Goal: Task Accomplishment & Management: Manage account settings

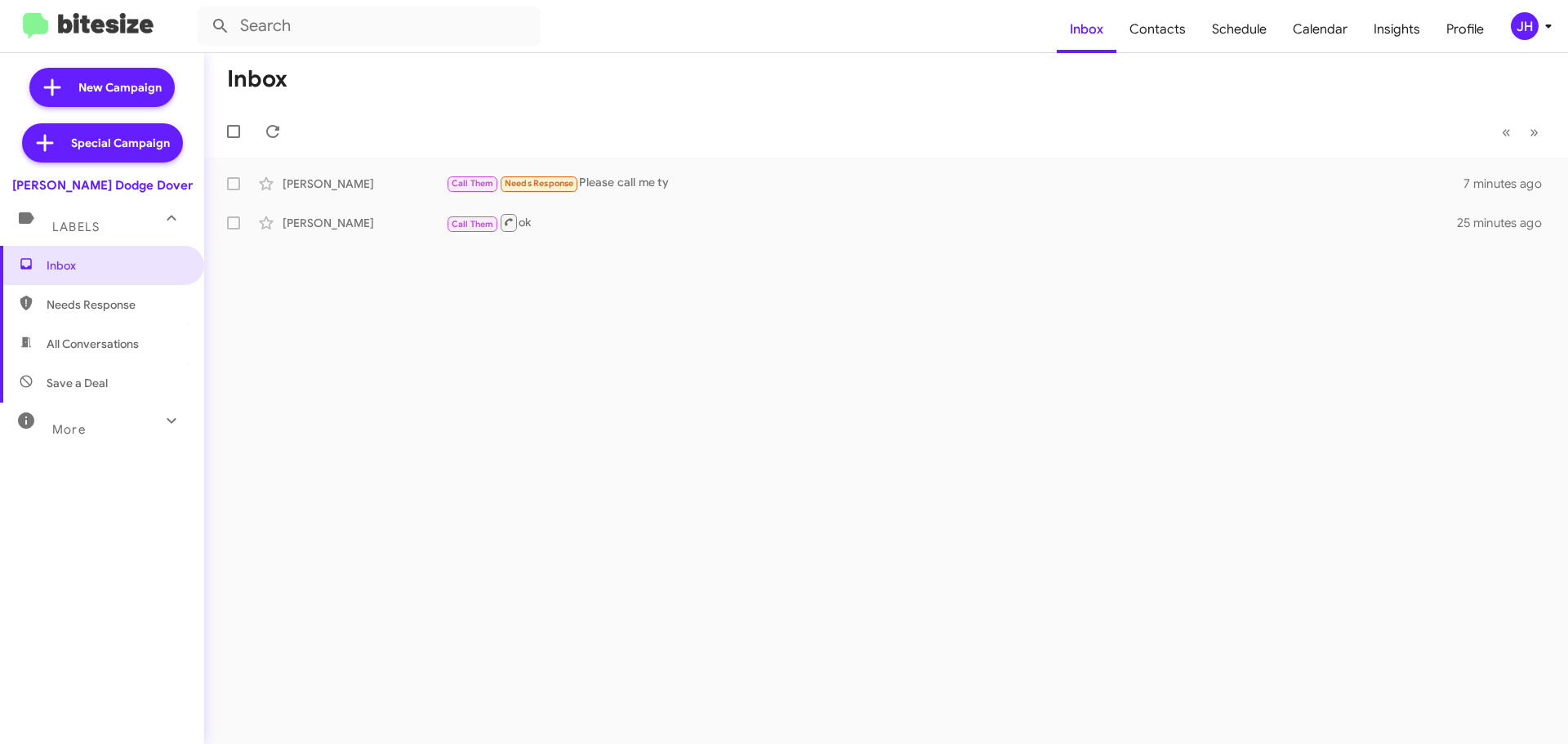
click at [1543, 23] on icon at bounding box center [1548, 26] width 20 height 20
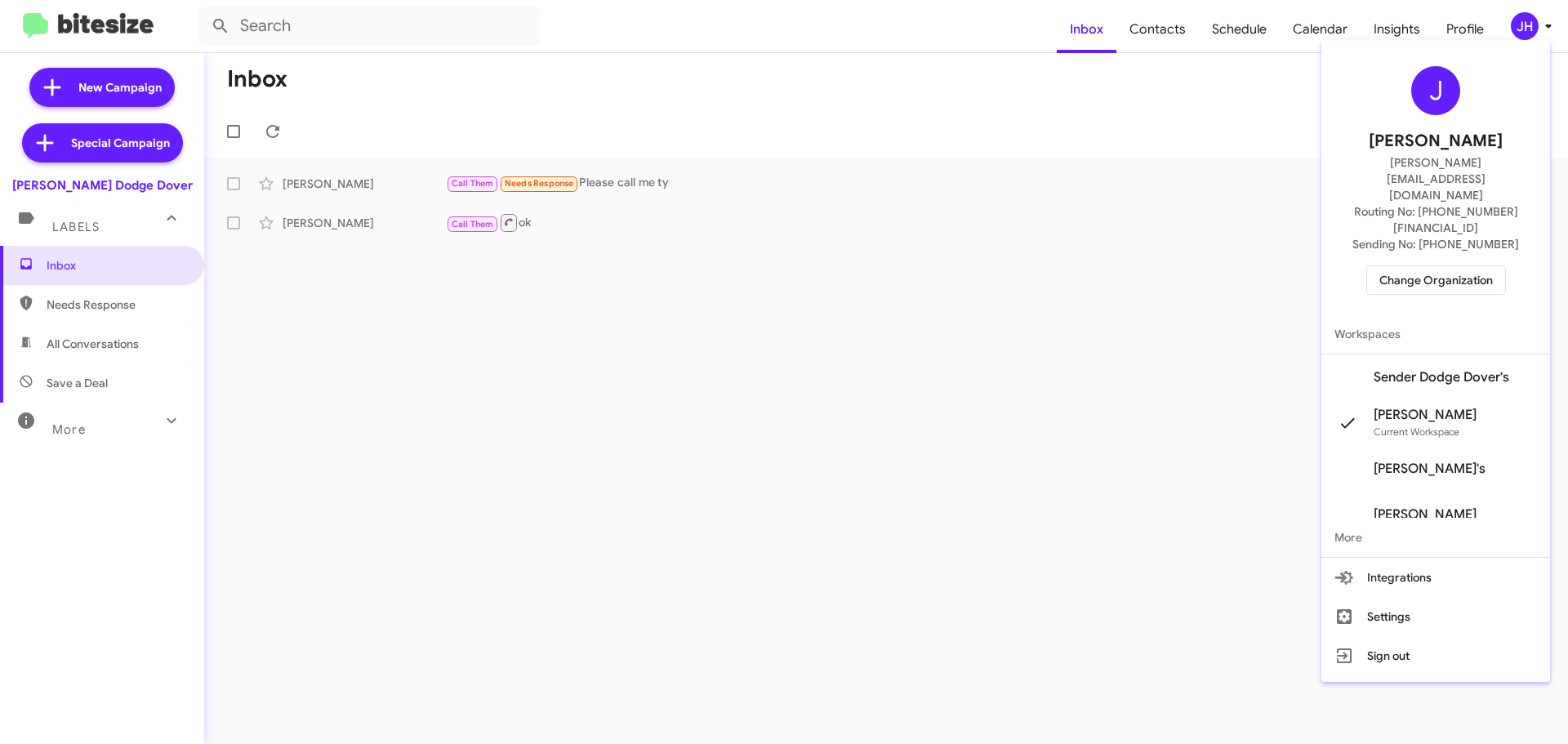
click at [973, 298] on div at bounding box center [784, 372] width 1568 height 744
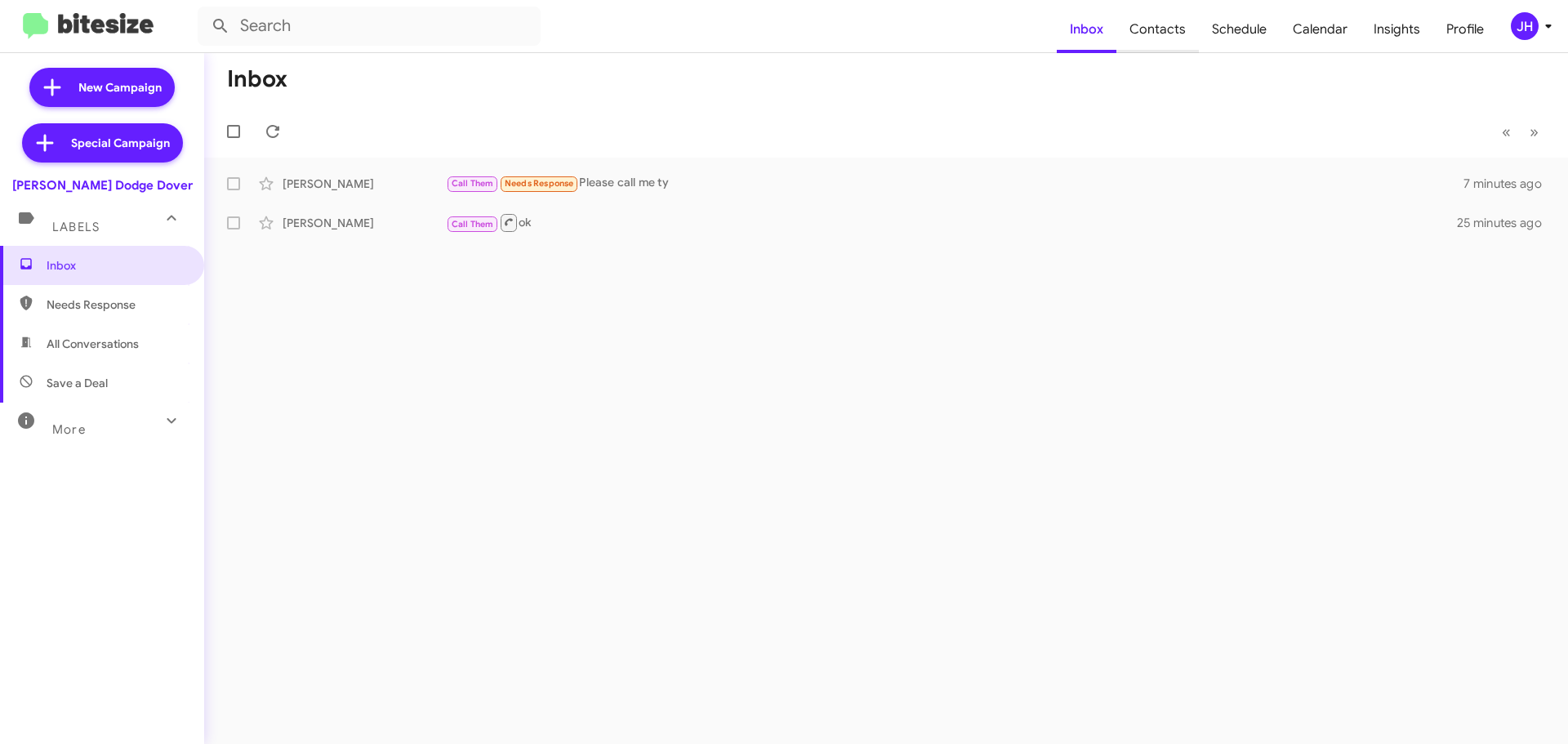
click at [1169, 17] on span "Contacts" at bounding box center [1158, 29] width 82 height 48
type input "in:groups"
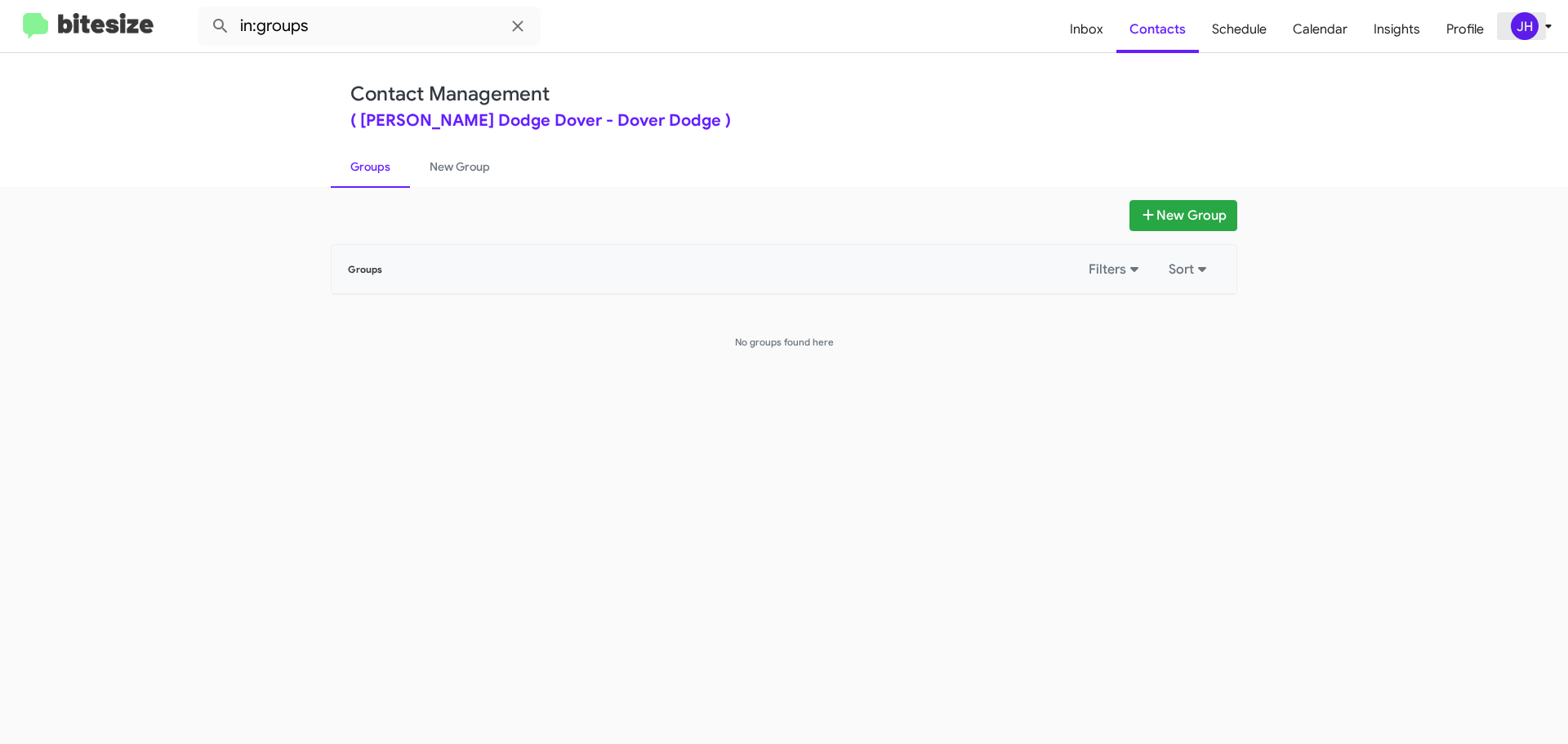
click at [1504, 18] on button "JH" at bounding box center [1523, 26] width 53 height 28
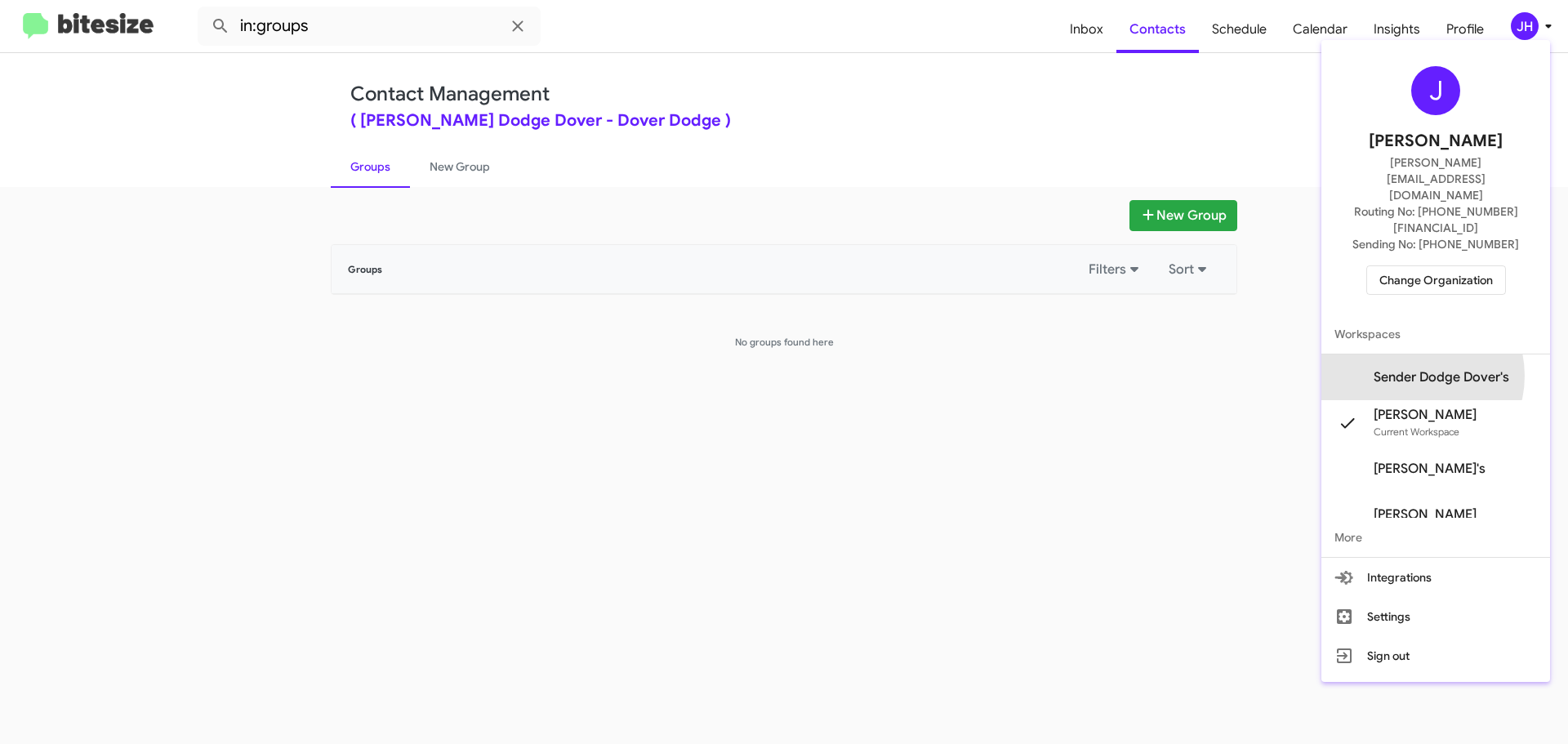
click at [1427, 369] on span "Sender Dodge Dover's" at bounding box center [1441, 378] width 135 height 17
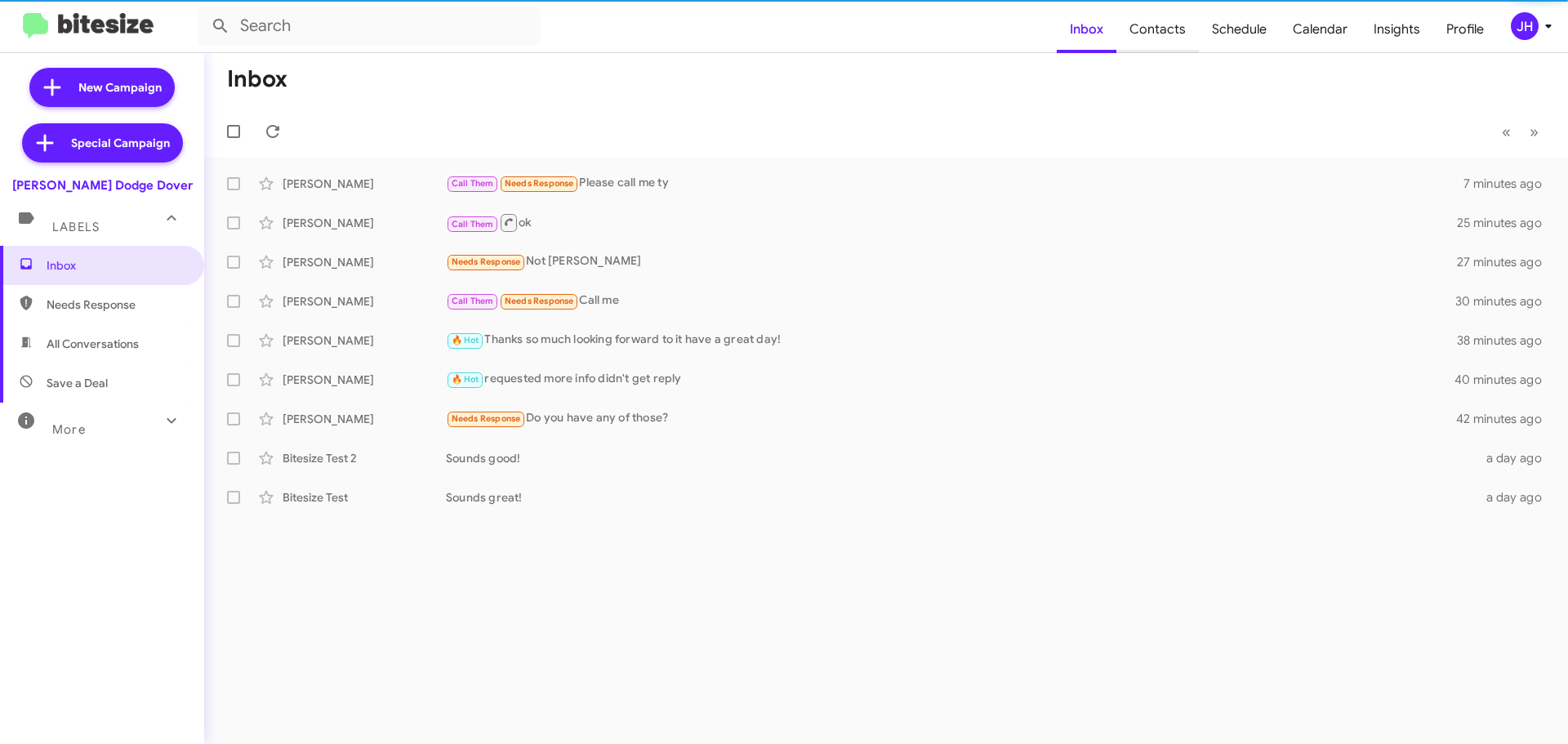
click at [1177, 24] on span "Contacts" at bounding box center [1158, 29] width 82 height 48
type input "in:groups"
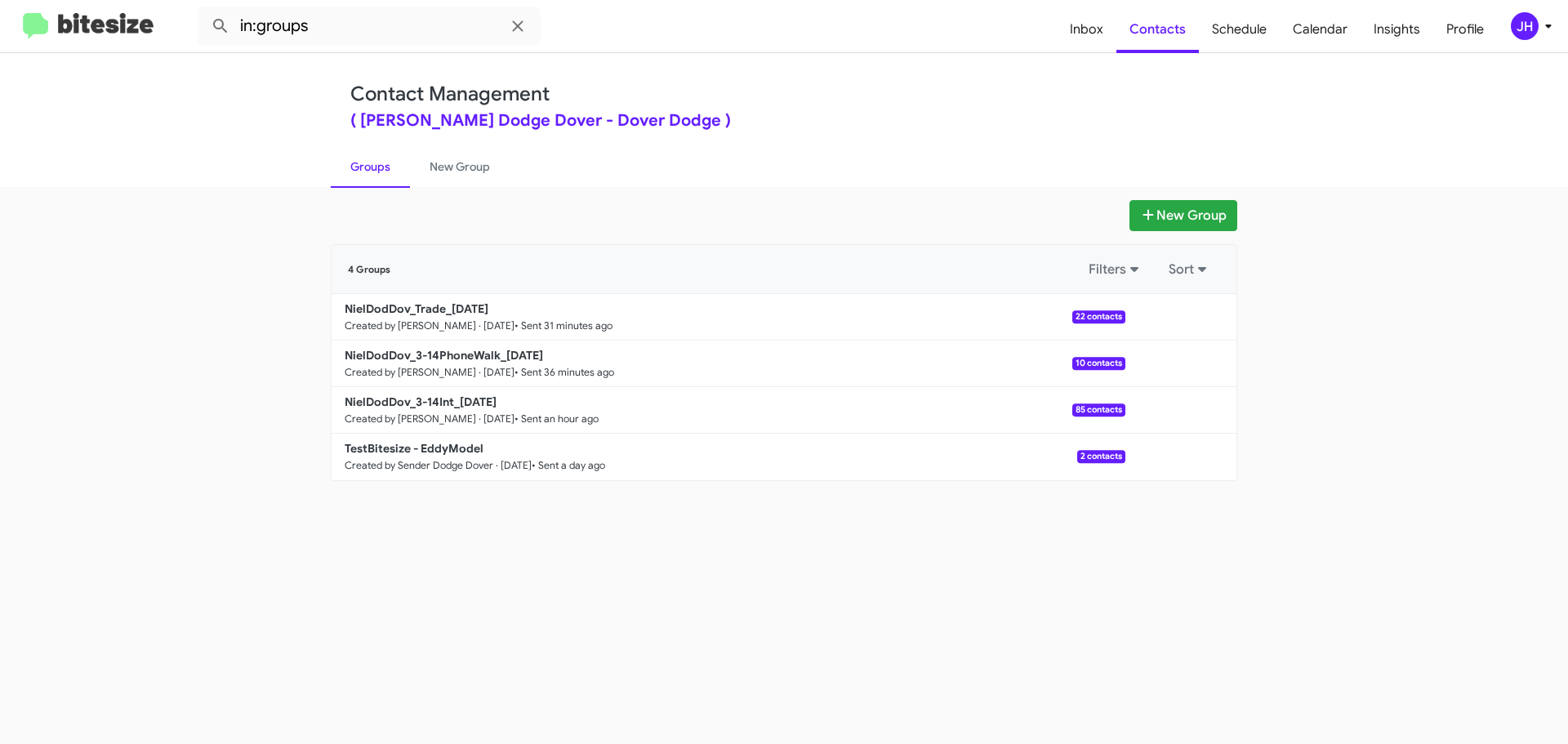
click at [1512, 33] on div "JH" at bounding box center [1525, 26] width 28 height 28
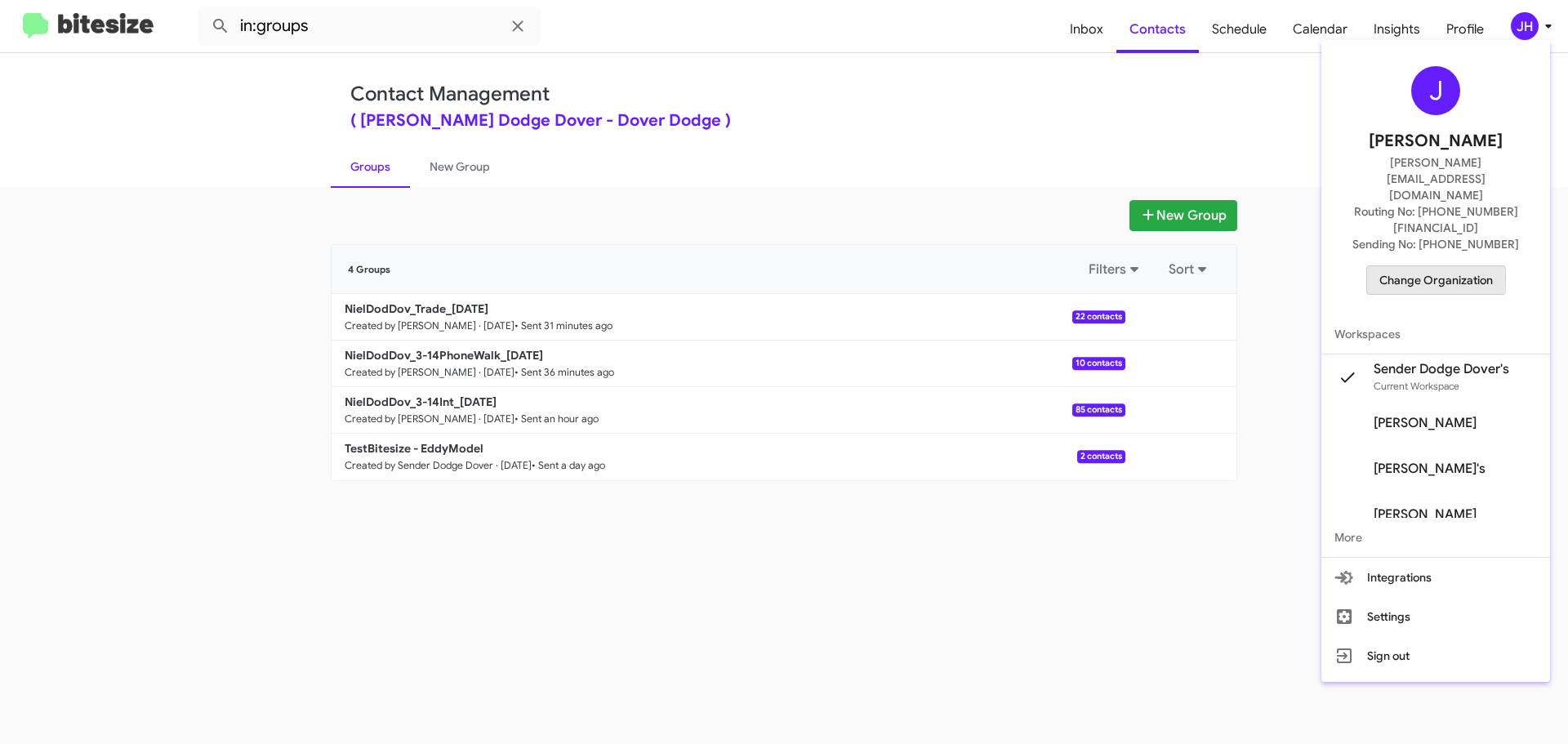
click at [1422, 267] on span "Change Organization" at bounding box center [1437, 281] width 114 height 28
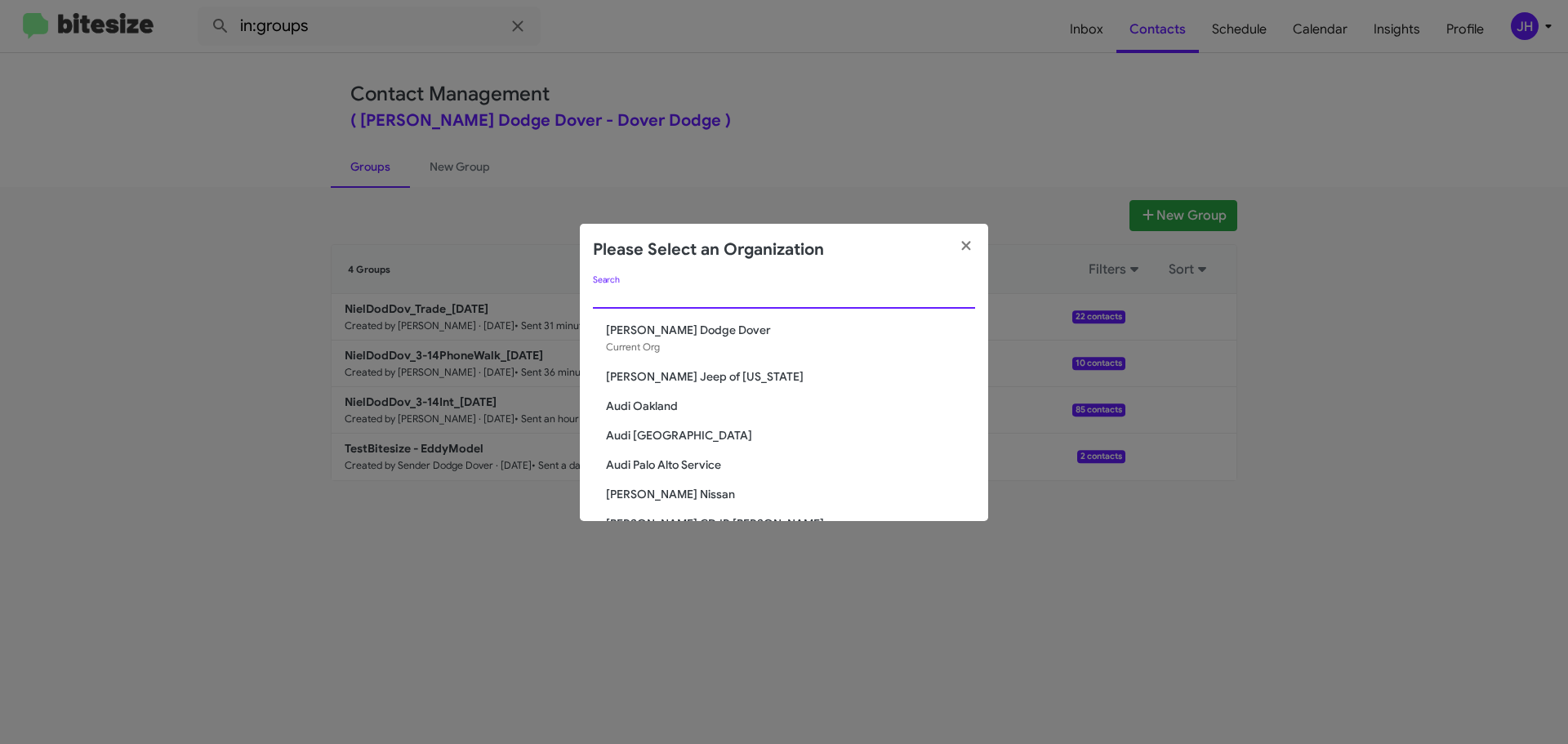
click at [670, 295] on input "Search" at bounding box center [784, 296] width 382 height 13
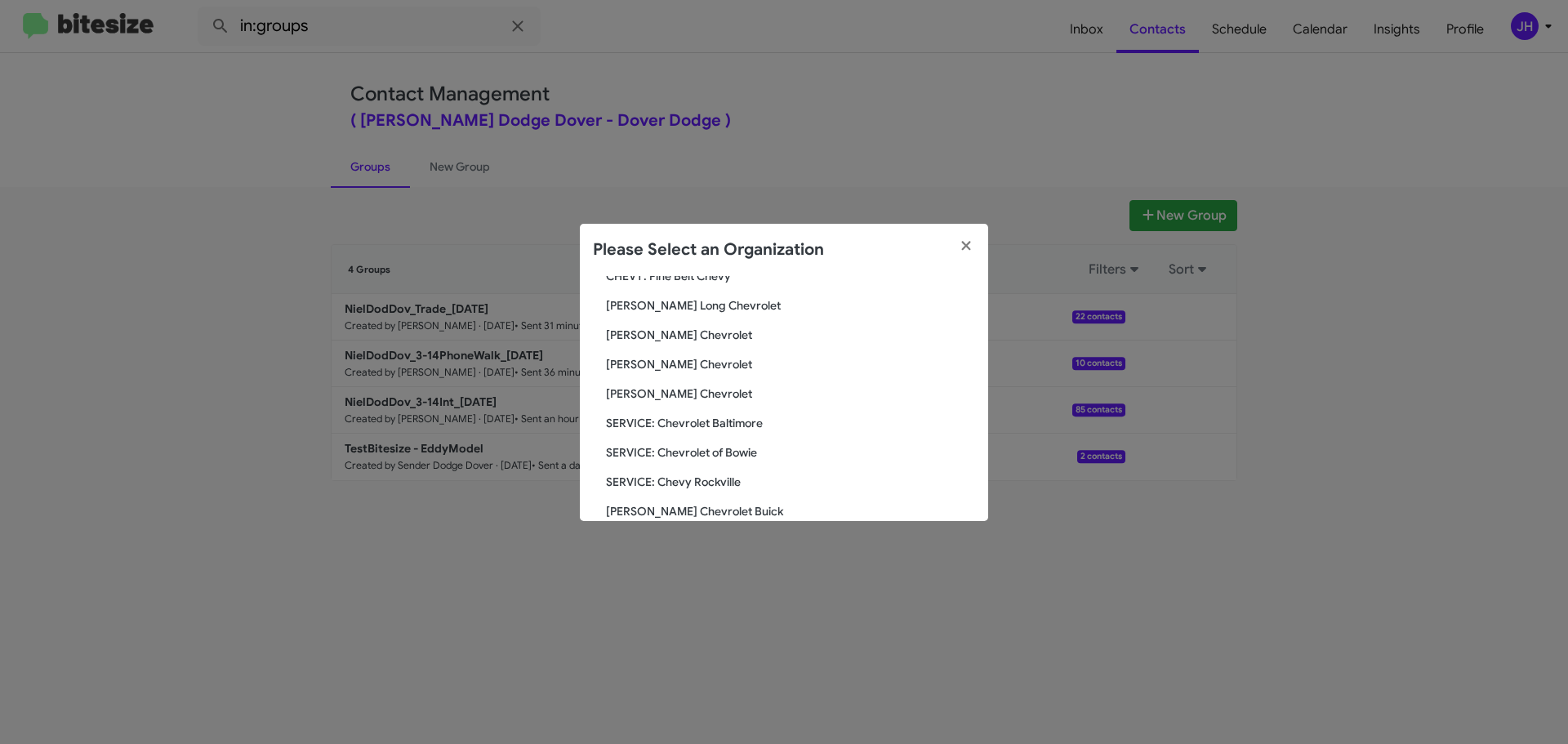
scroll to position [163, 0]
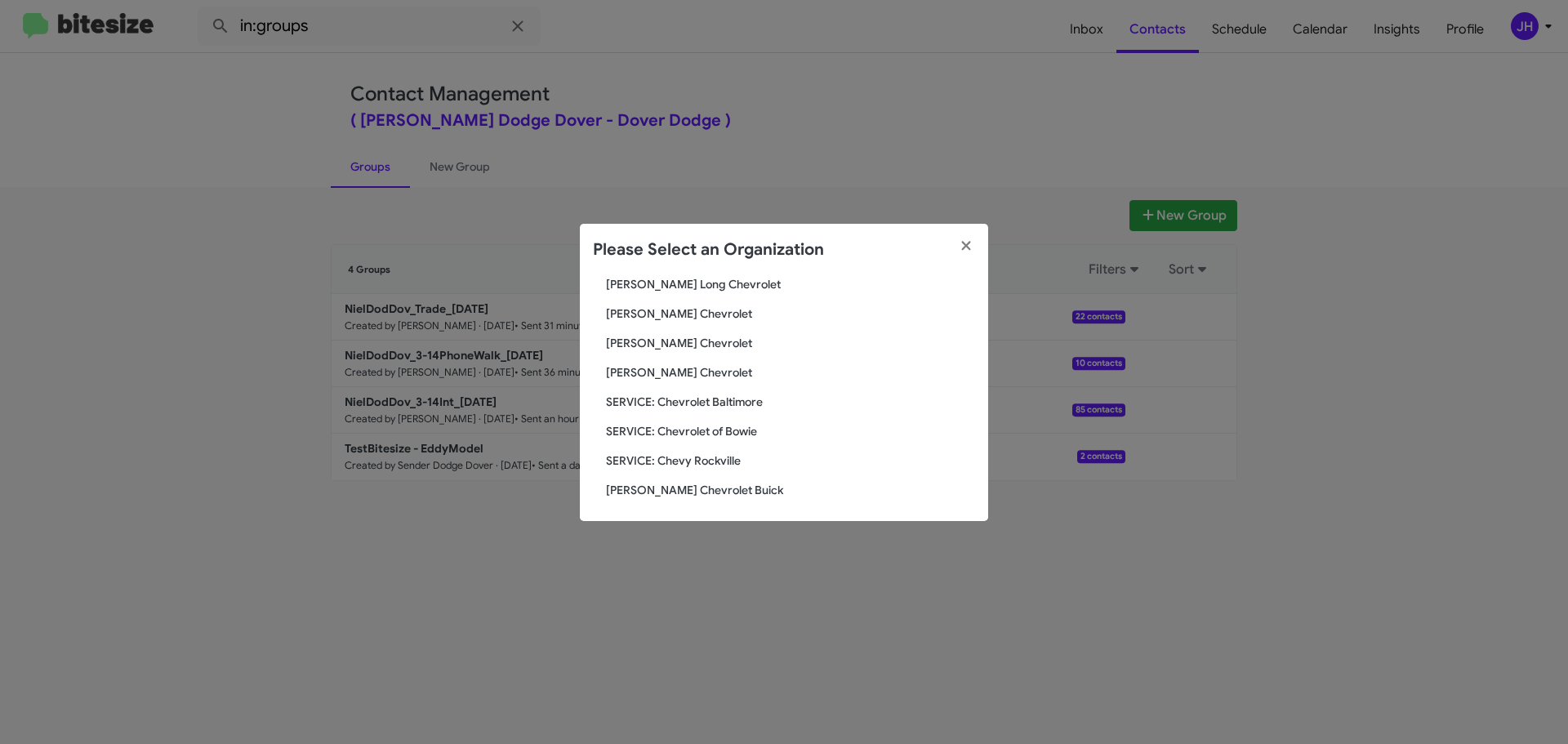
type input "chev"
click at [693, 433] on span "SERVICE: Chevrolet of Bowie" at bounding box center [791, 432] width 369 height 17
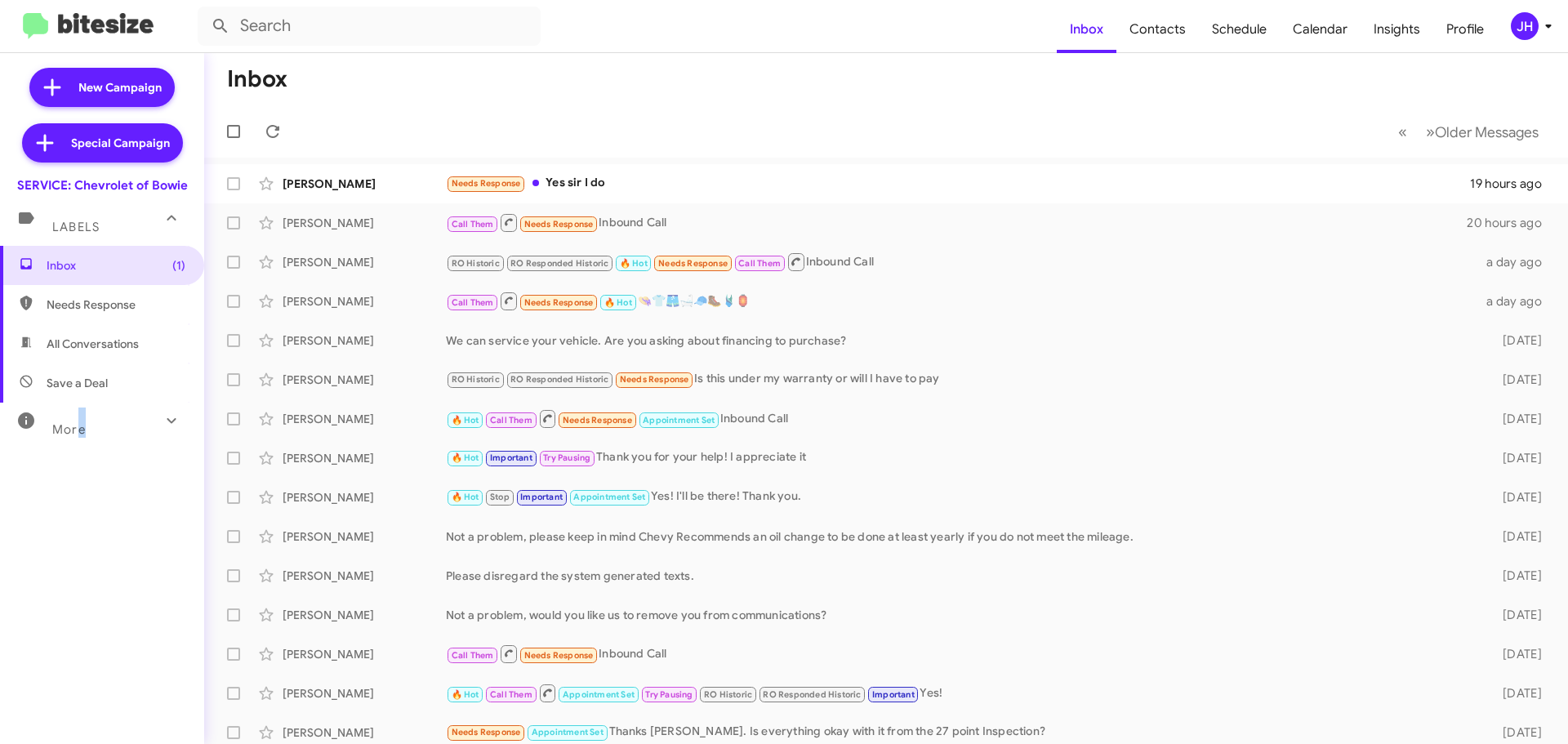
click at [84, 439] on div "Inbox (1) Needs Response All Conversations Save a Deal More Important 🔥 Hot App…" at bounding box center [102, 469] width 204 height 447
click at [101, 426] on div "More" at bounding box center [86, 422] width 145 height 30
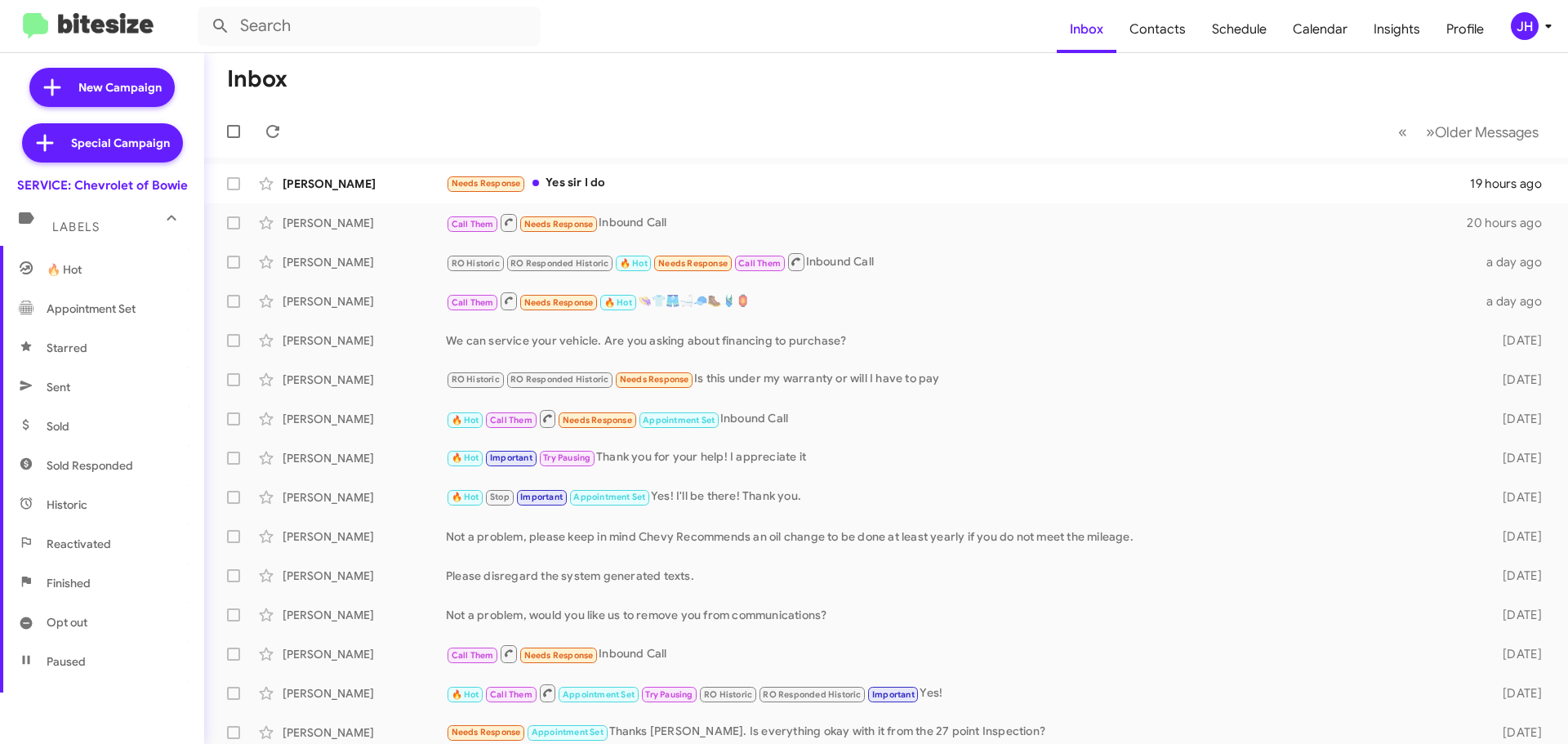
scroll to position [245, 0]
click at [90, 426] on span "Sold" at bounding box center [102, 425] width 204 height 39
type input "in:sold"
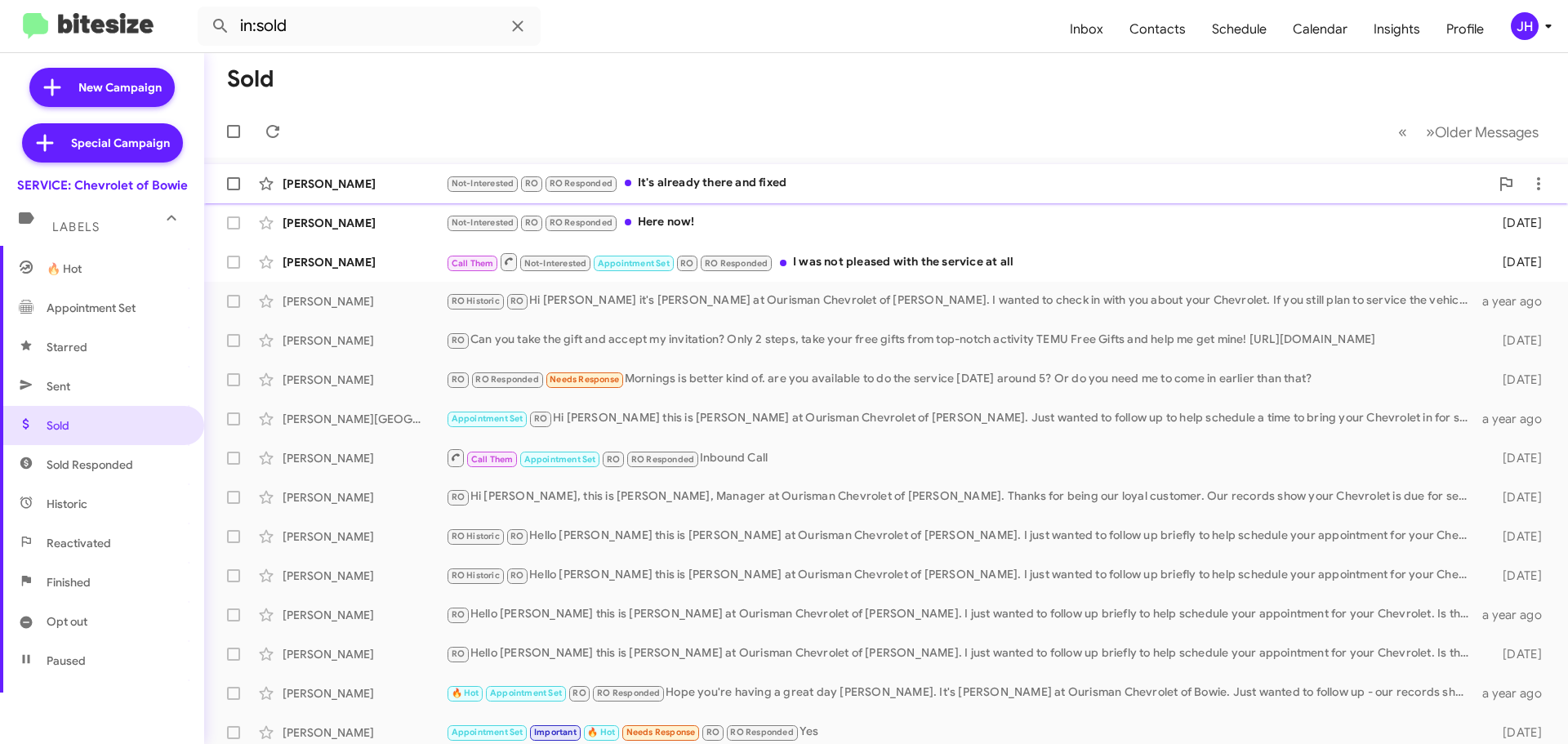
click at [800, 188] on div "Not-Interested RO RO Responded It's already there and fixed" at bounding box center [968, 184] width 1044 height 19
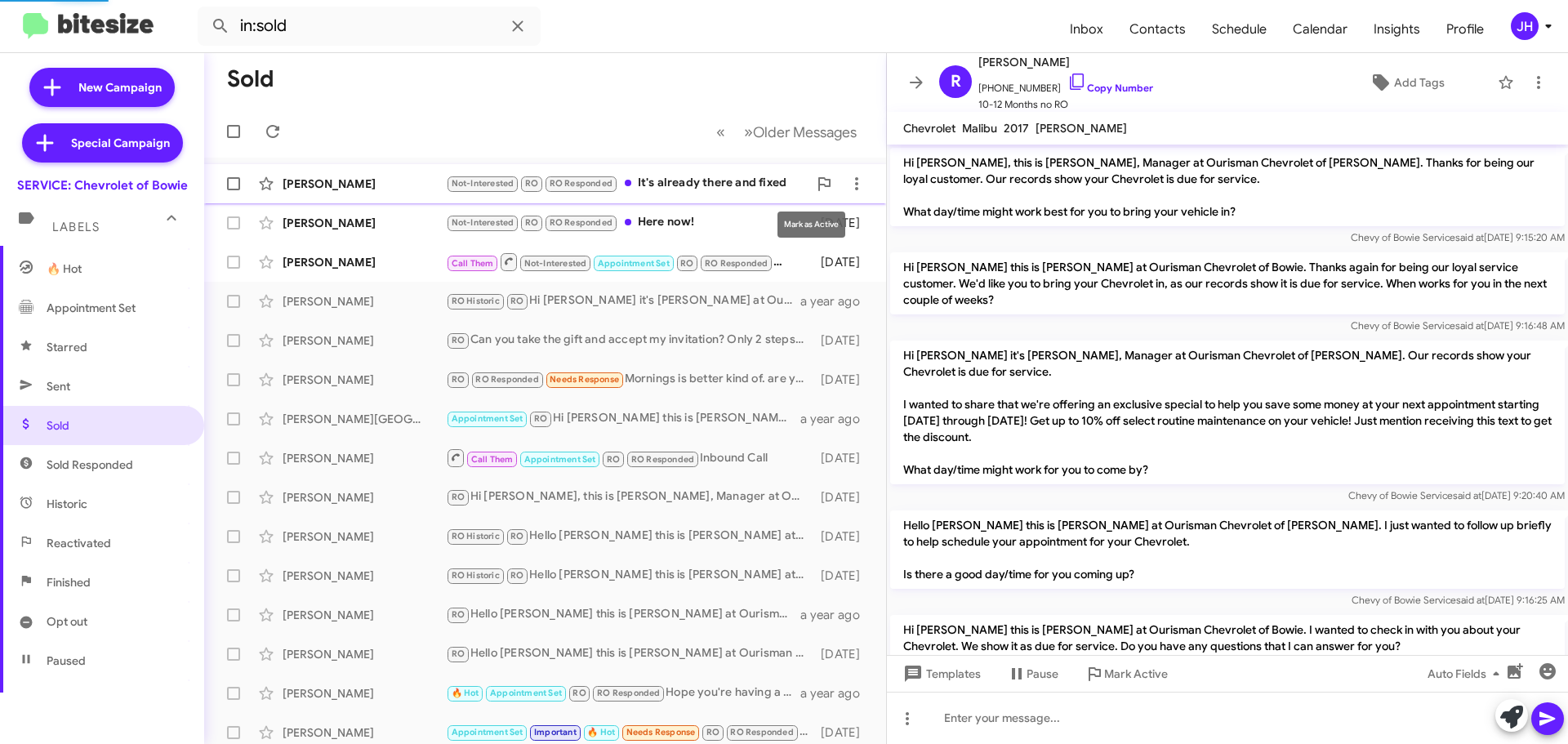
scroll to position [548, 0]
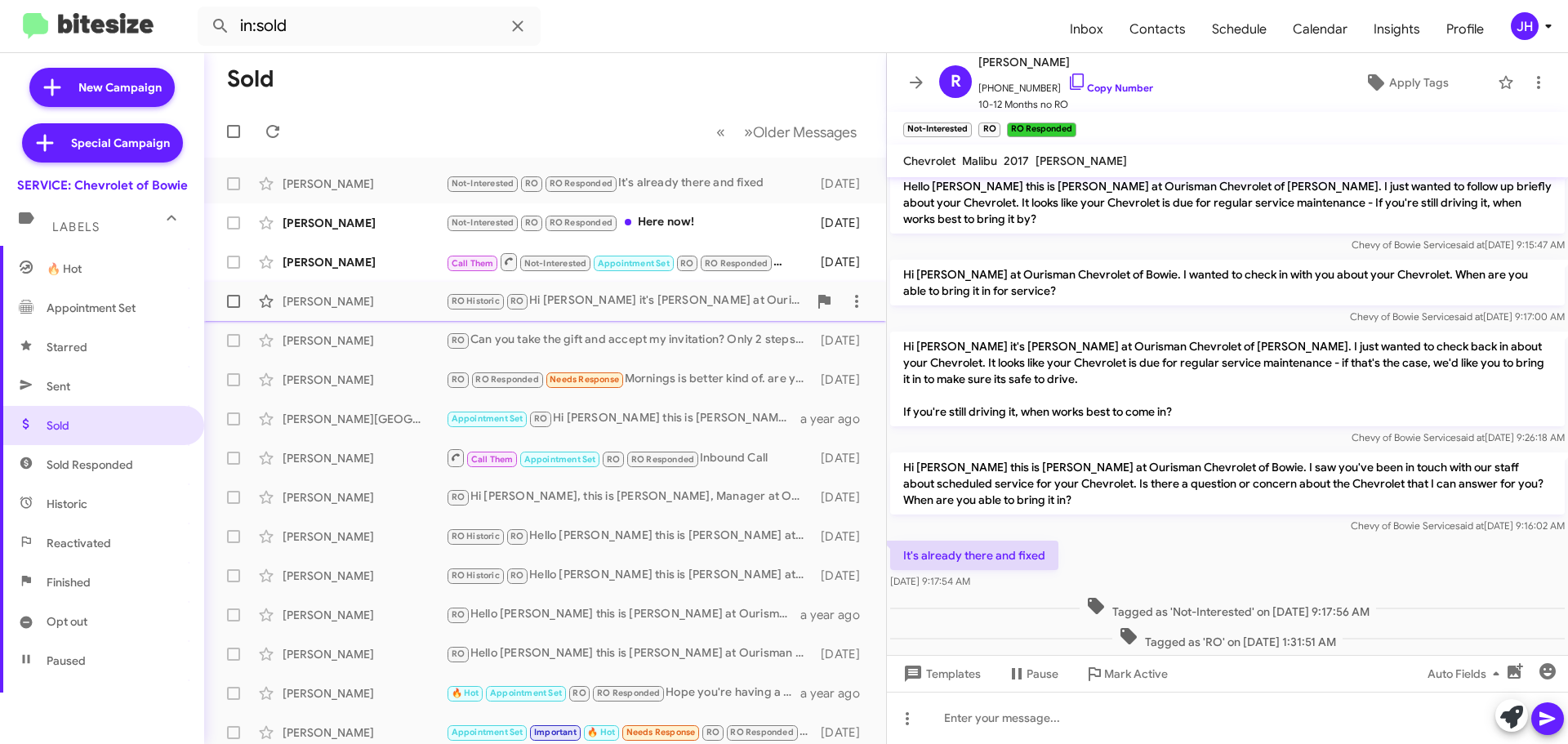
click at [654, 315] on div "Ronald Taber RO Historic RO Hi Ronald it's Sammy at Ourisman Chevrolet of Bowie…" at bounding box center [545, 301] width 656 height 33
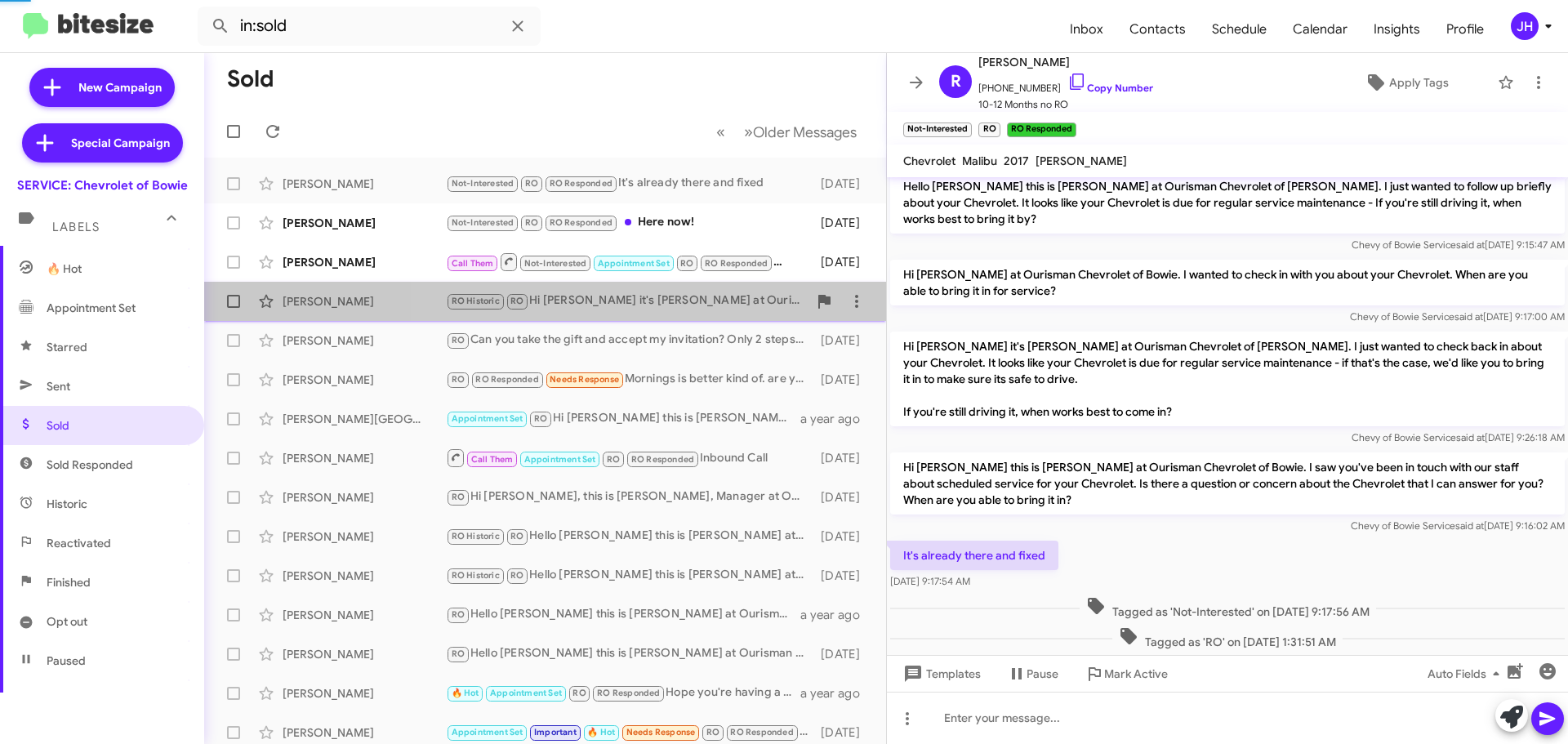
scroll to position [266, 0]
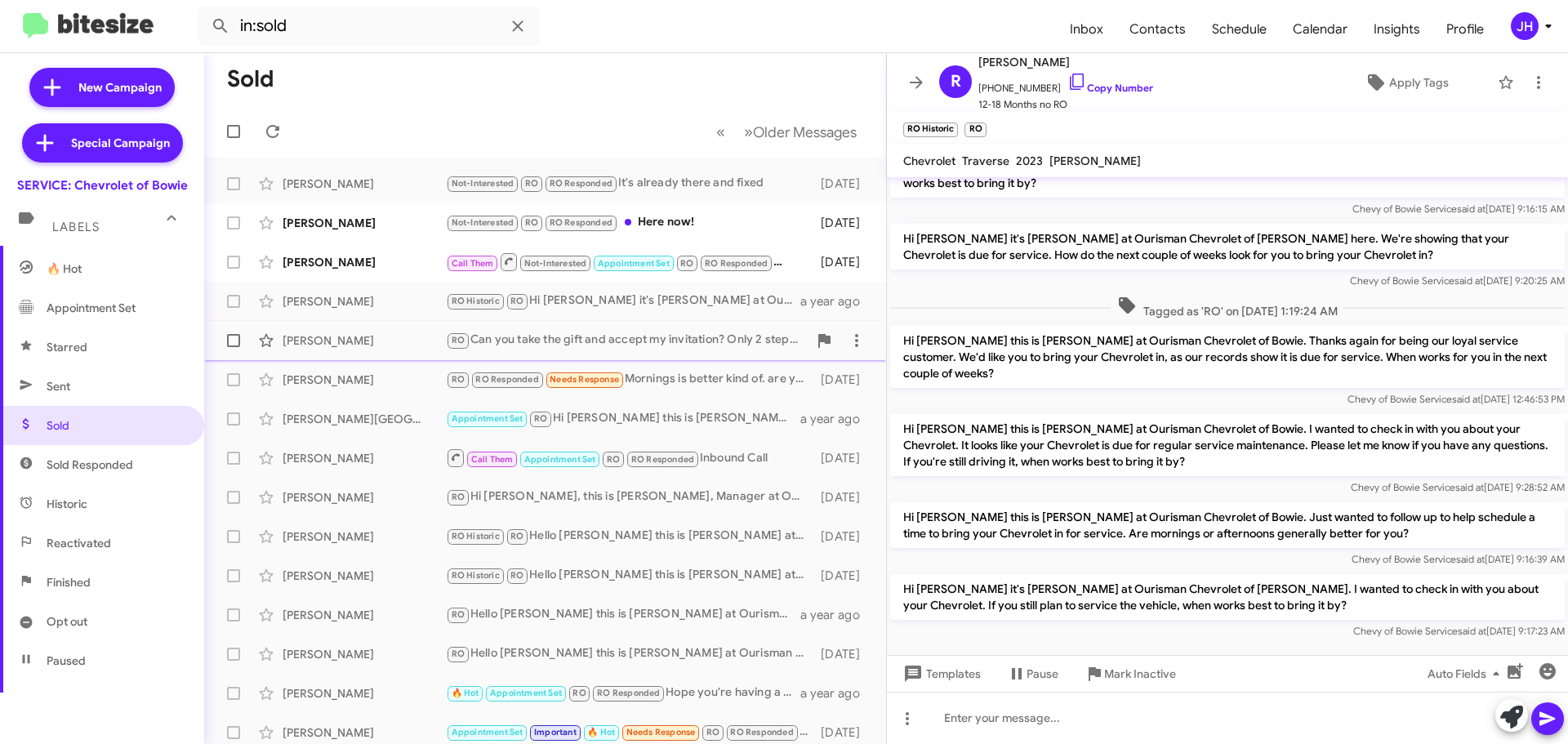
click at [650, 333] on div "RO Can you take the gift and accept my invitation? Only 2 steps, take your free…" at bounding box center [626, 340] width 362 height 19
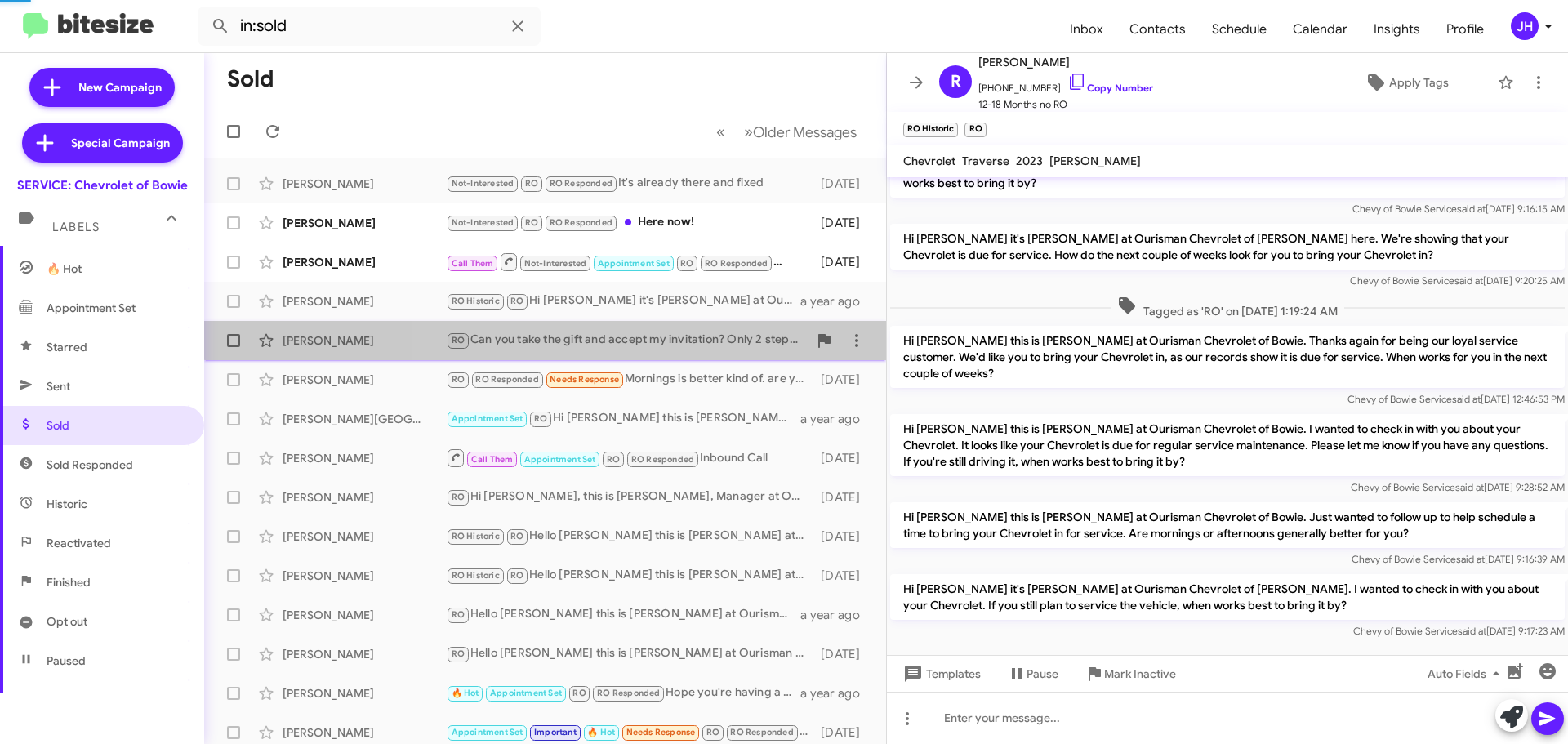
scroll to position [202, 0]
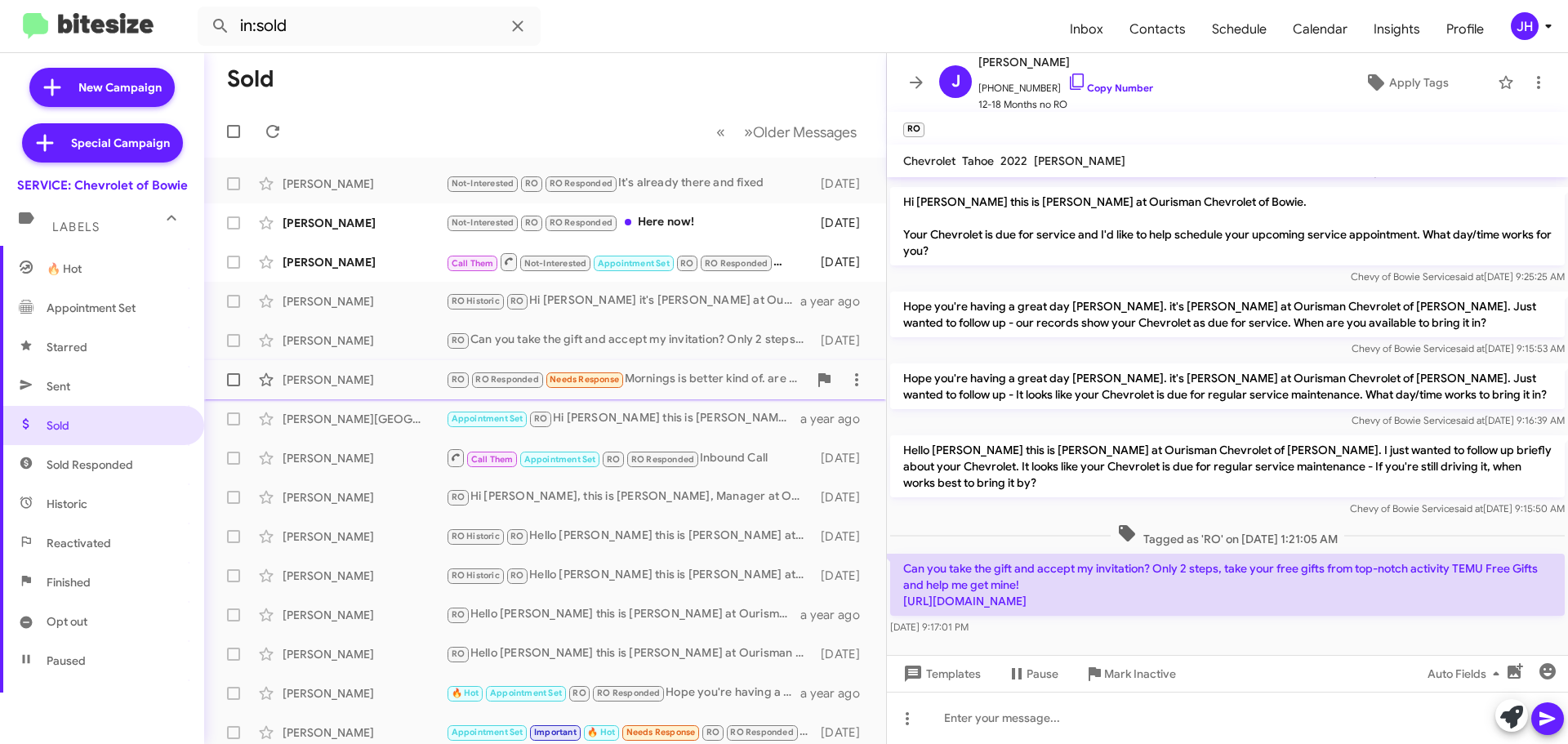
click at [725, 379] on div "RO RO Responded Needs Response Mornings is better kind of. are you available to…" at bounding box center [626, 379] width 362 height 19
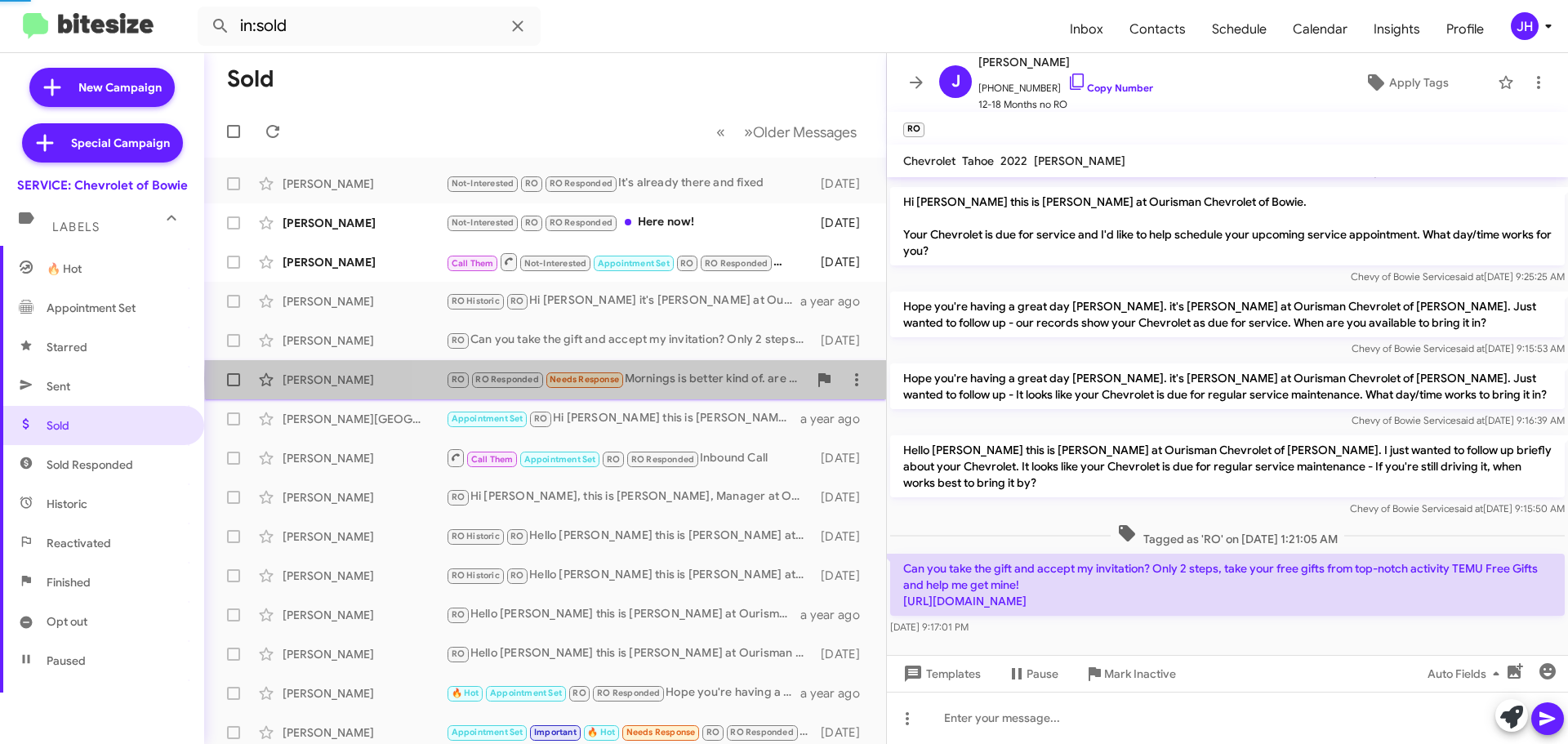
scroll to position [145, 0]
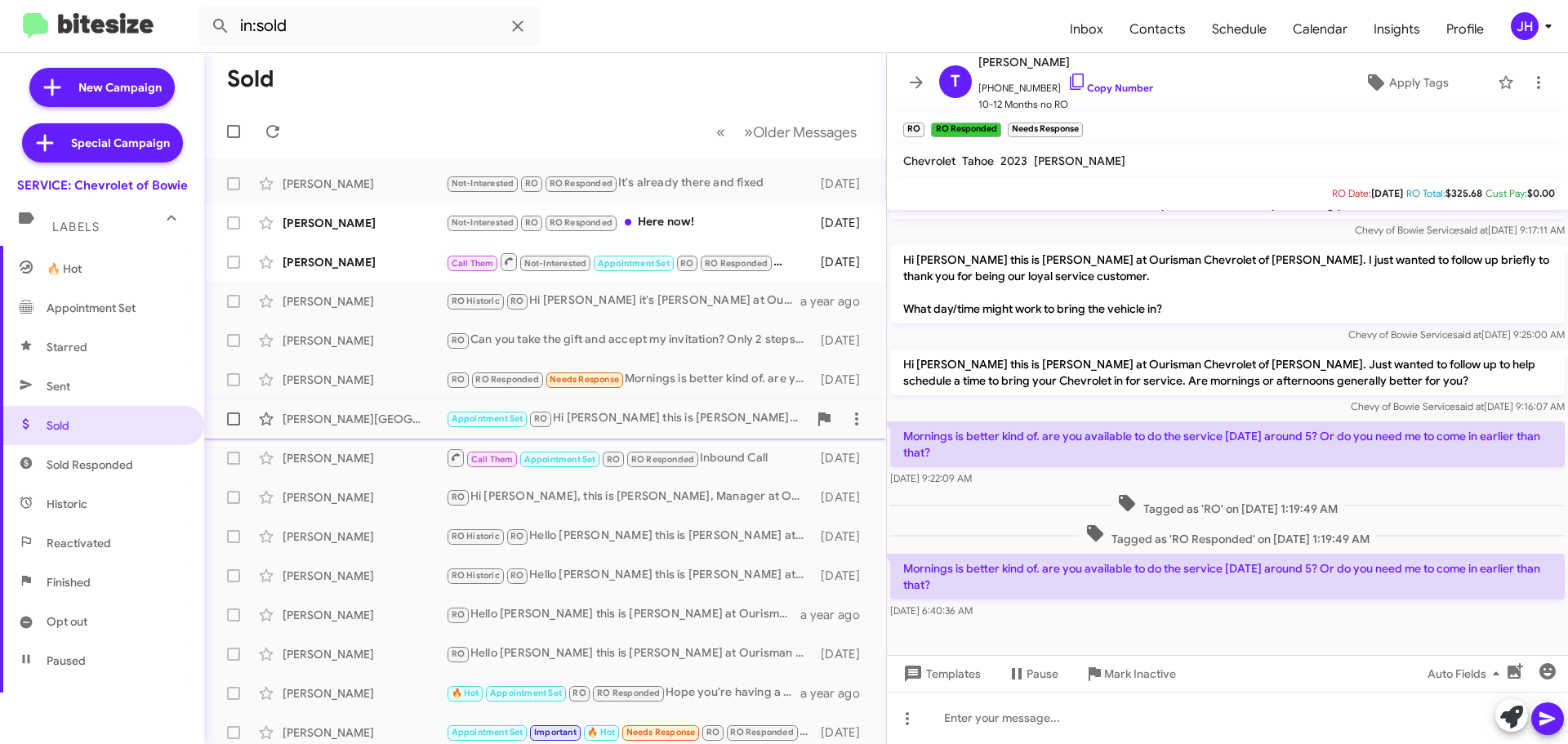
click at [716, 411] on div "Appointment Set RO Hi James this is Sammy at Ourisman Chevrolet of Bowie. Just …" at bounding box center [626, 419] width 362 height 19
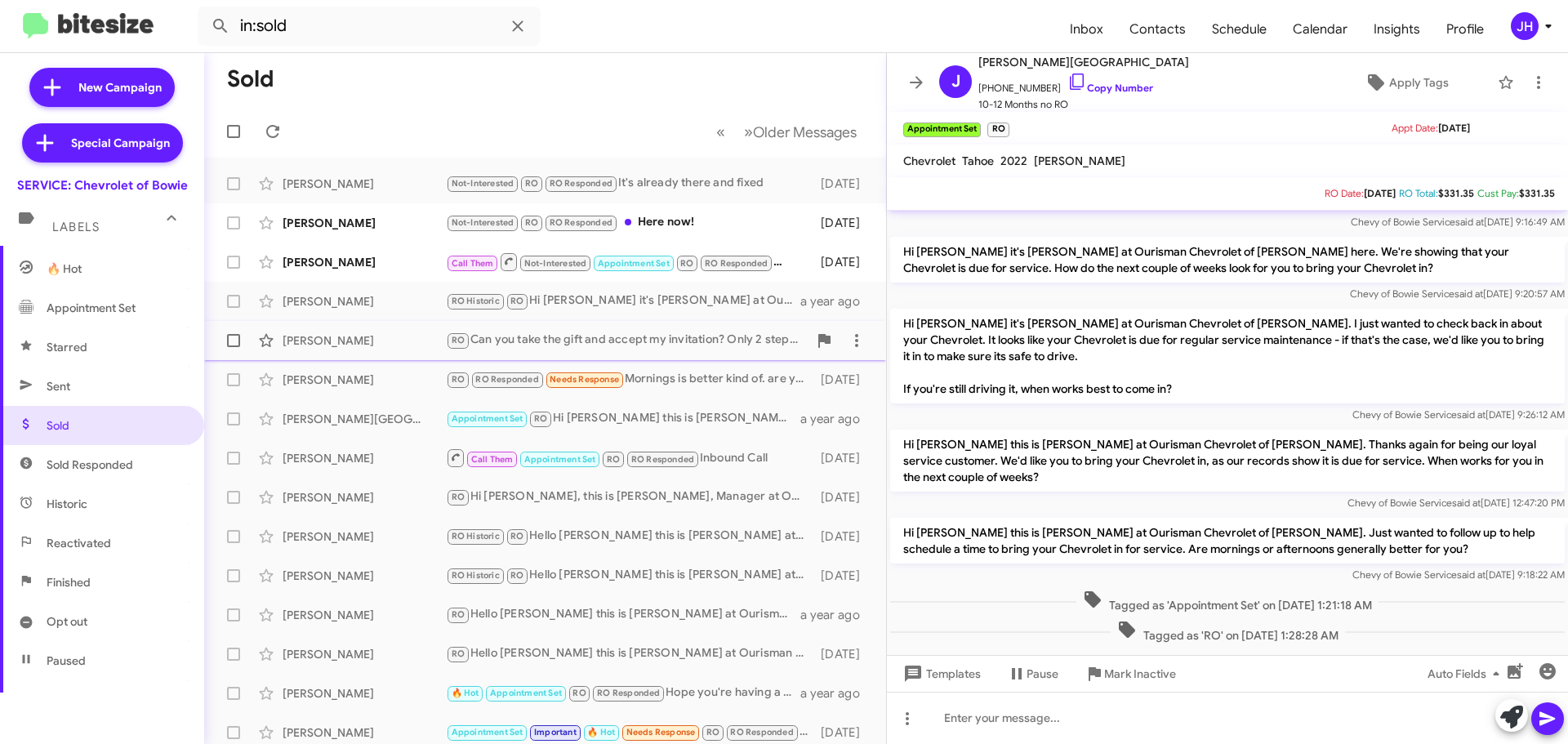
click at [720, 346] on div "RO Can you take the gift and accept my invitation? Only 2 steps, take your free…" at bounding box center [626, 340] width 362 height 19
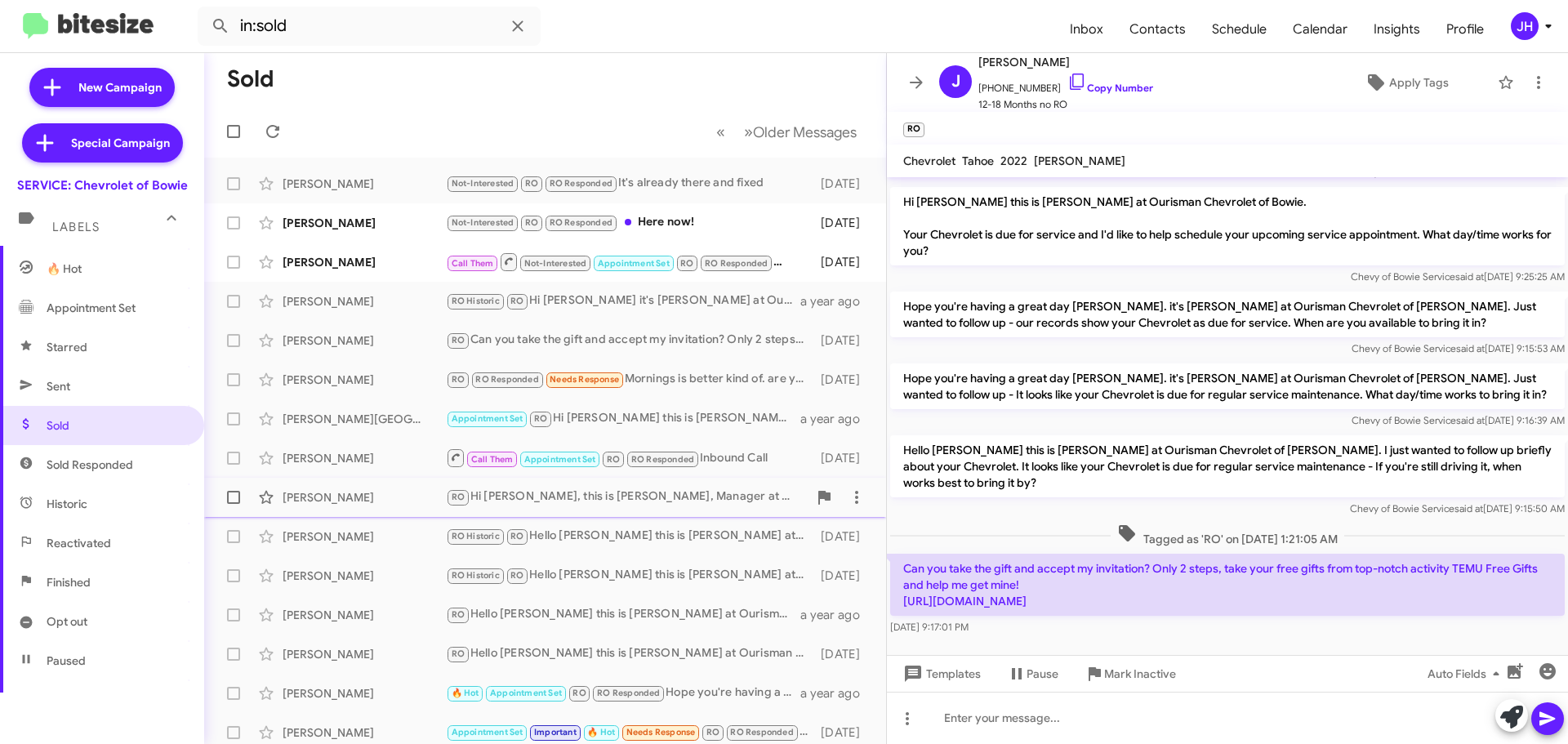
click at [729, 488] on div "RO Hi Christina, this is Sammy, Manager at Ourisman Chevrolet of Bowie. Thanks …" at bounding box center [626, 497] width 362 height 19
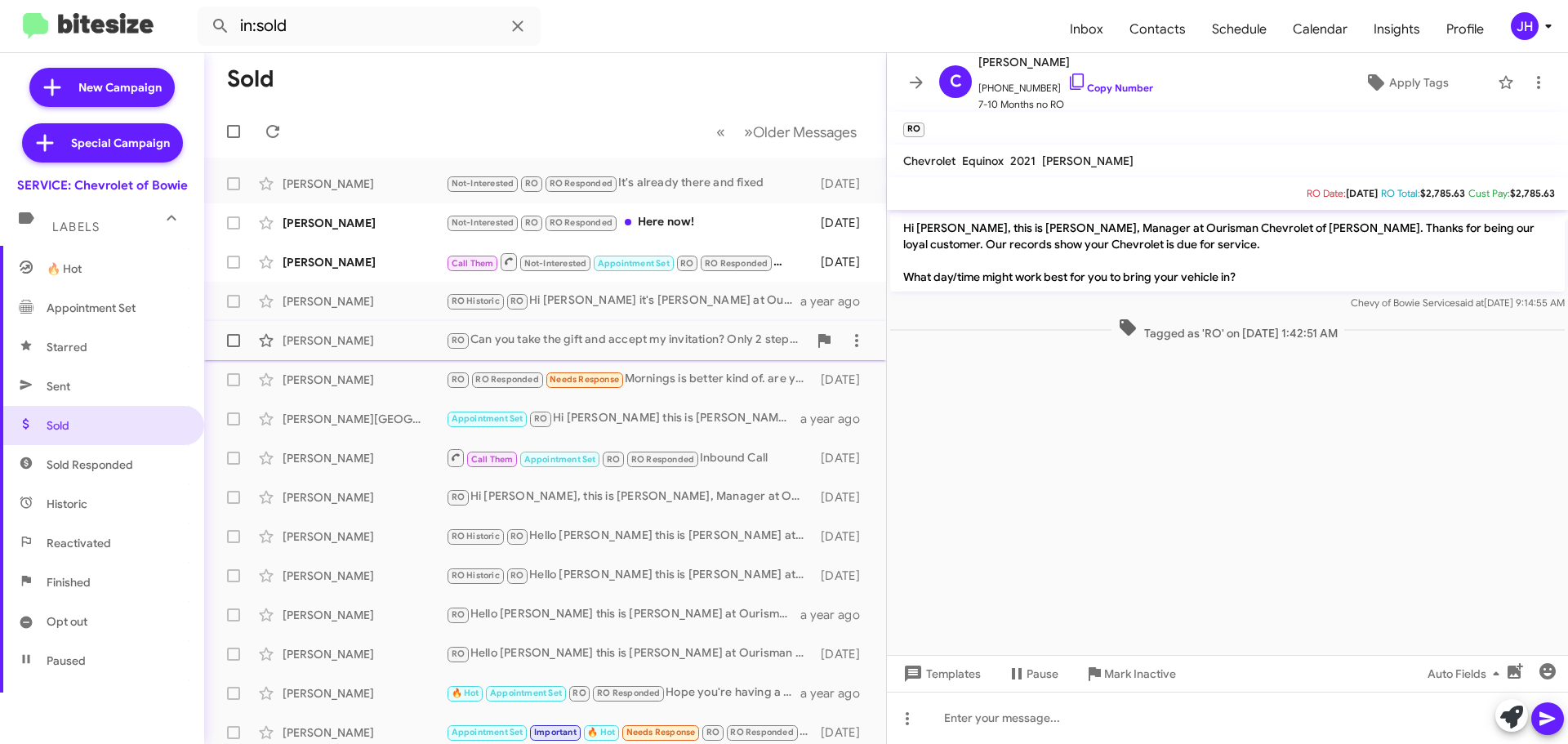
click at [734, 346] on div "RO Can you take the gift and accept my invitation? Only 2 steps, take your free…" at bounding box center [626, 340] width 362 height 19
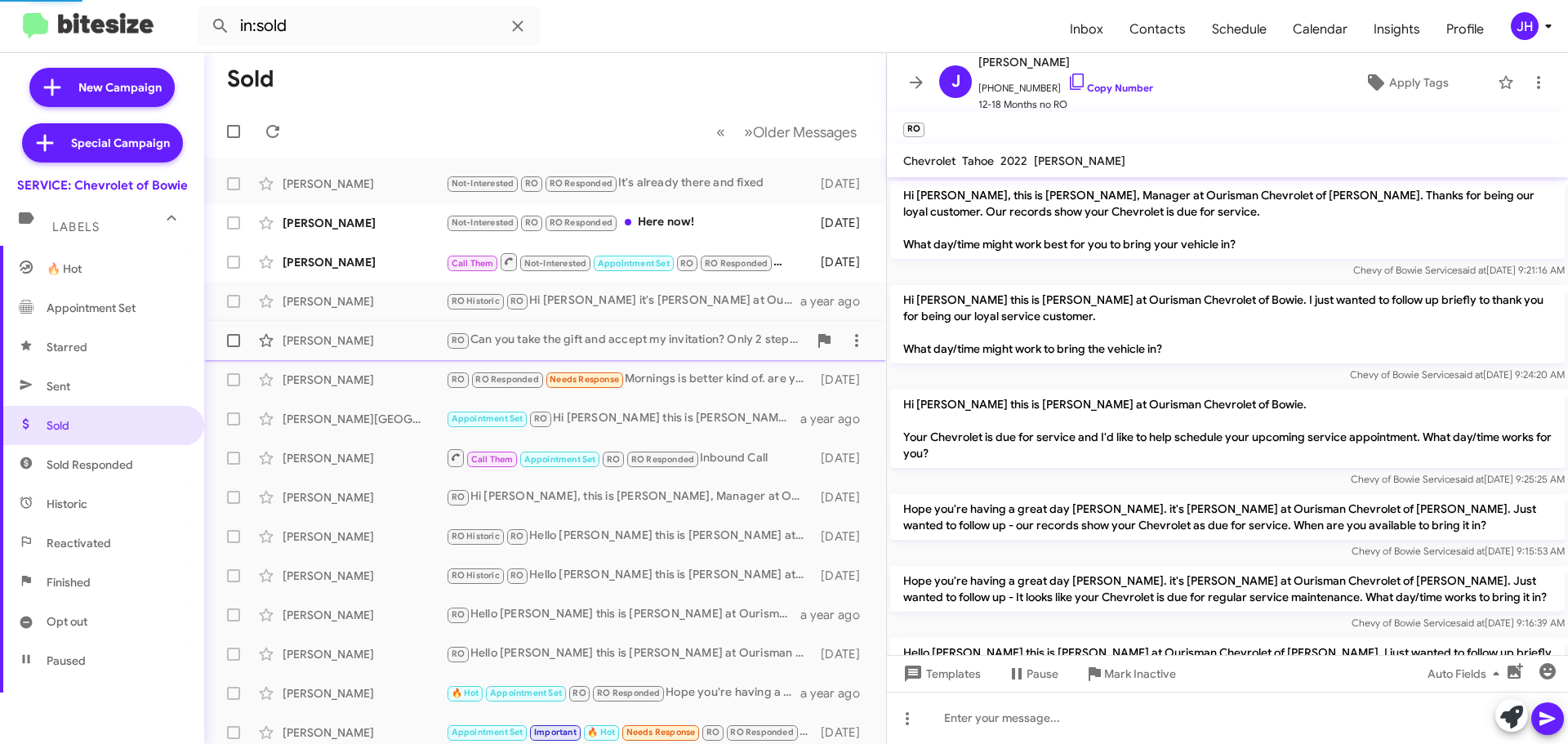
scroll to position [202, 0]
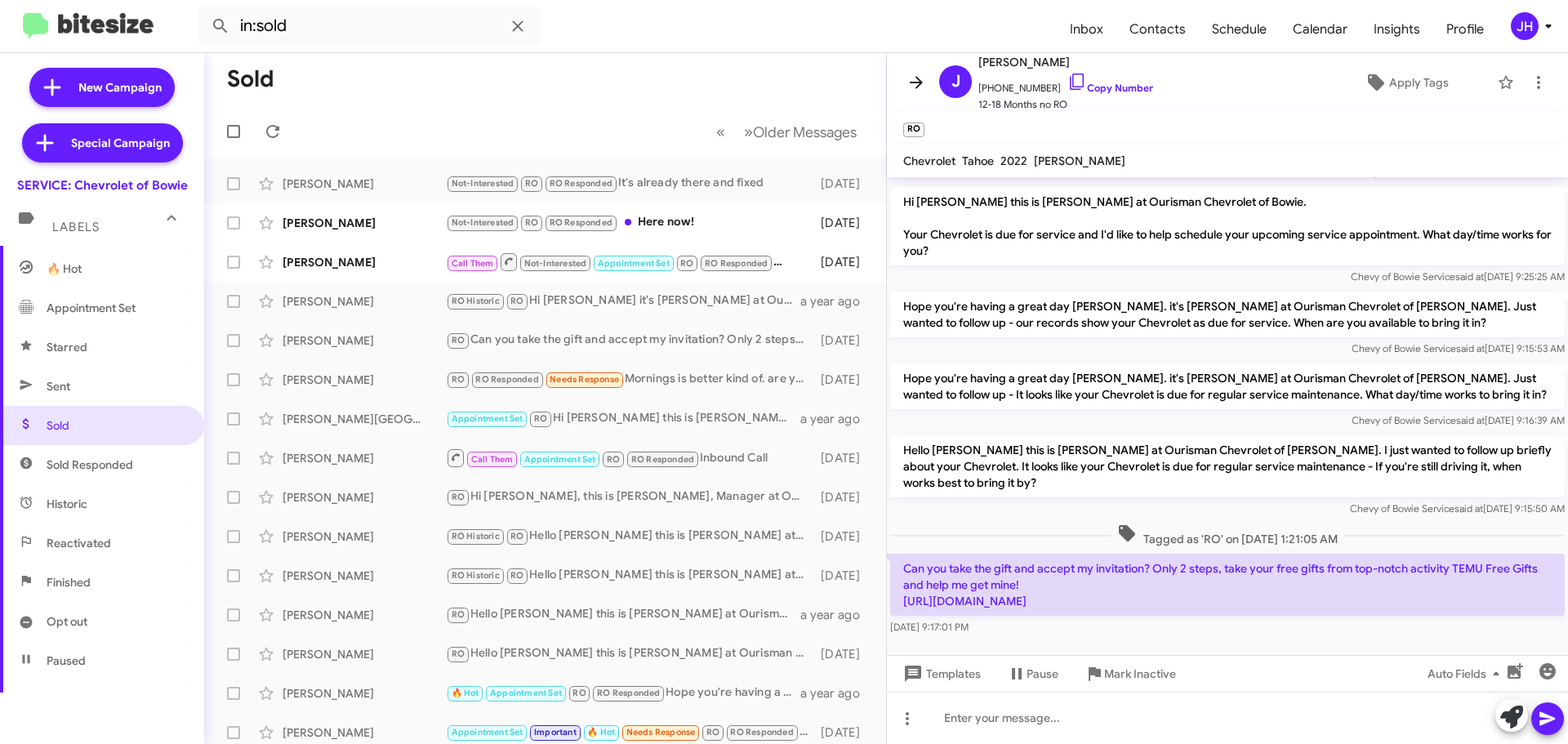
click at [914, 83] on icon at bounding box center [916, 81] width 13 height 12
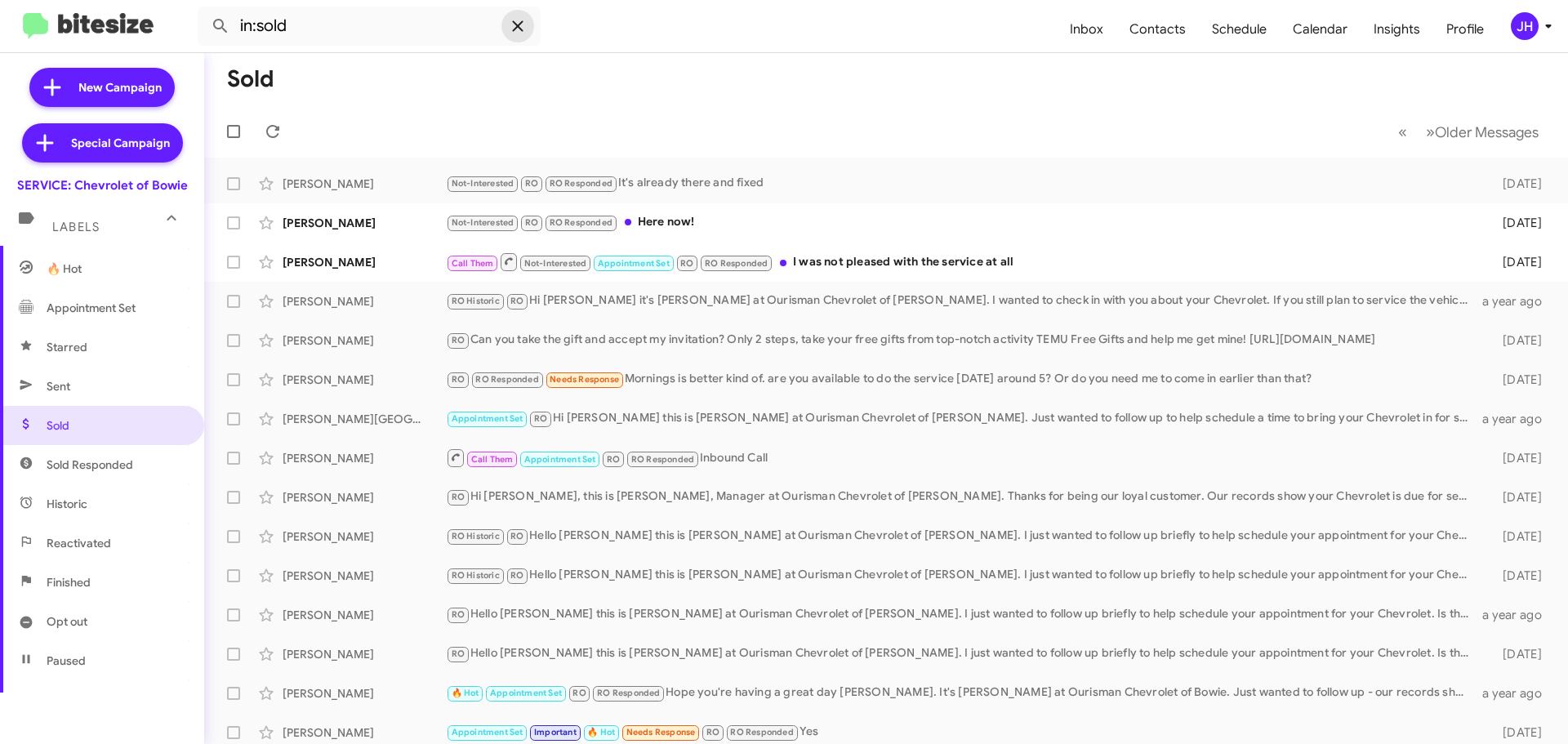
click at [514, 29] on icon at bounding box center [517, 26] width 20 height 20
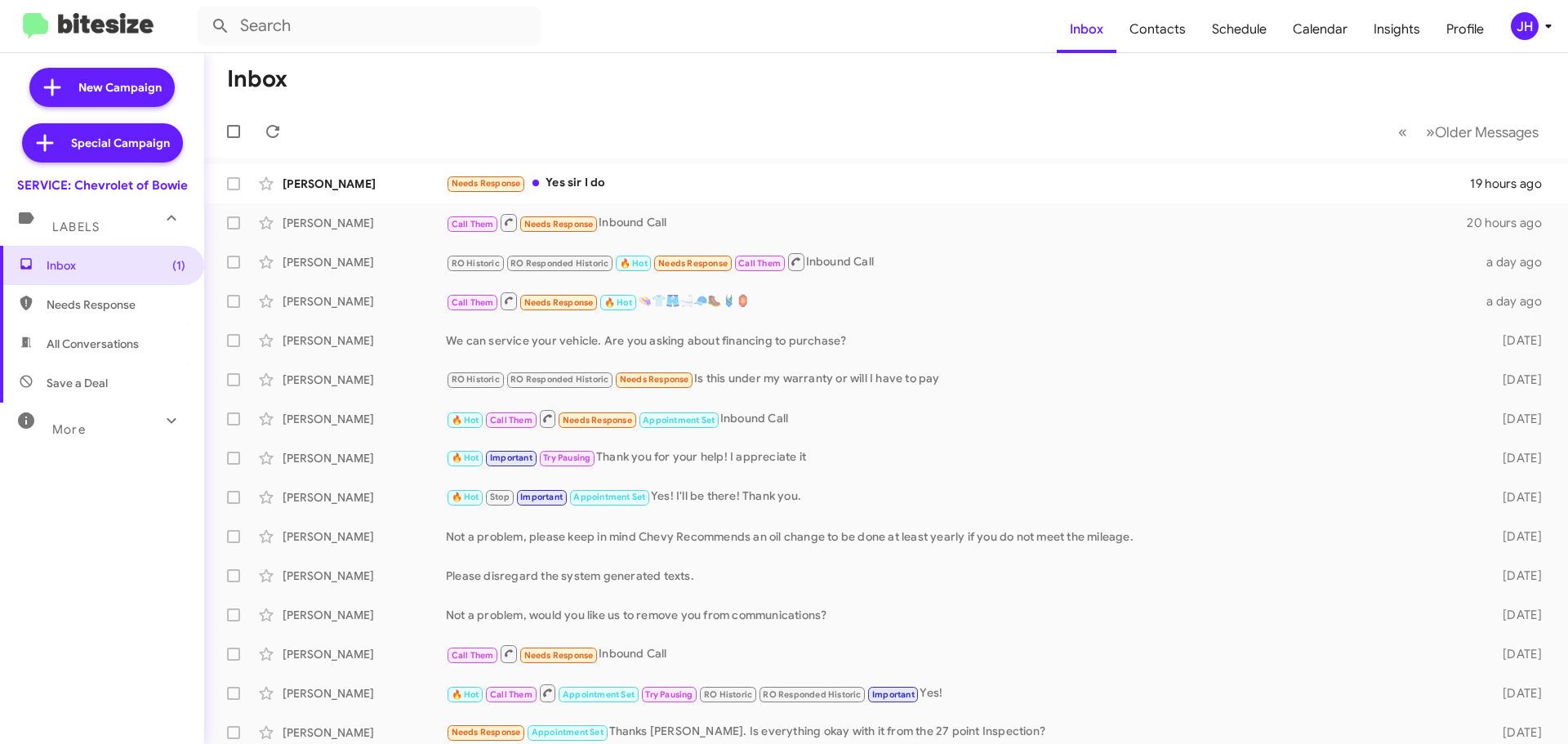
click at [1534, 37] on span "JH" at bounding box center [1534, 26] width 49 height 28
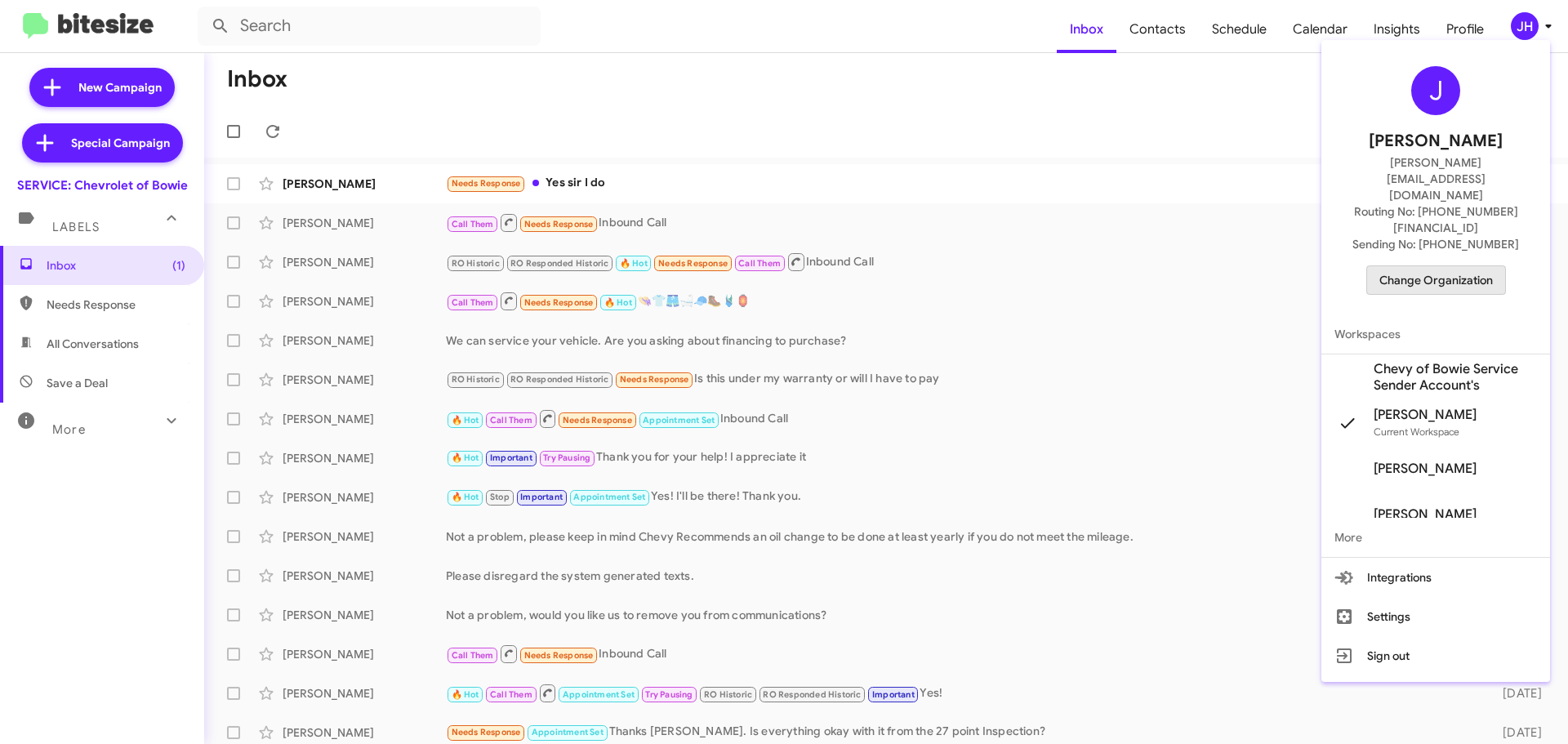
click at [1437, 267] on span "Change Organization" at bounding box center [1437, 281] width 114 height 28
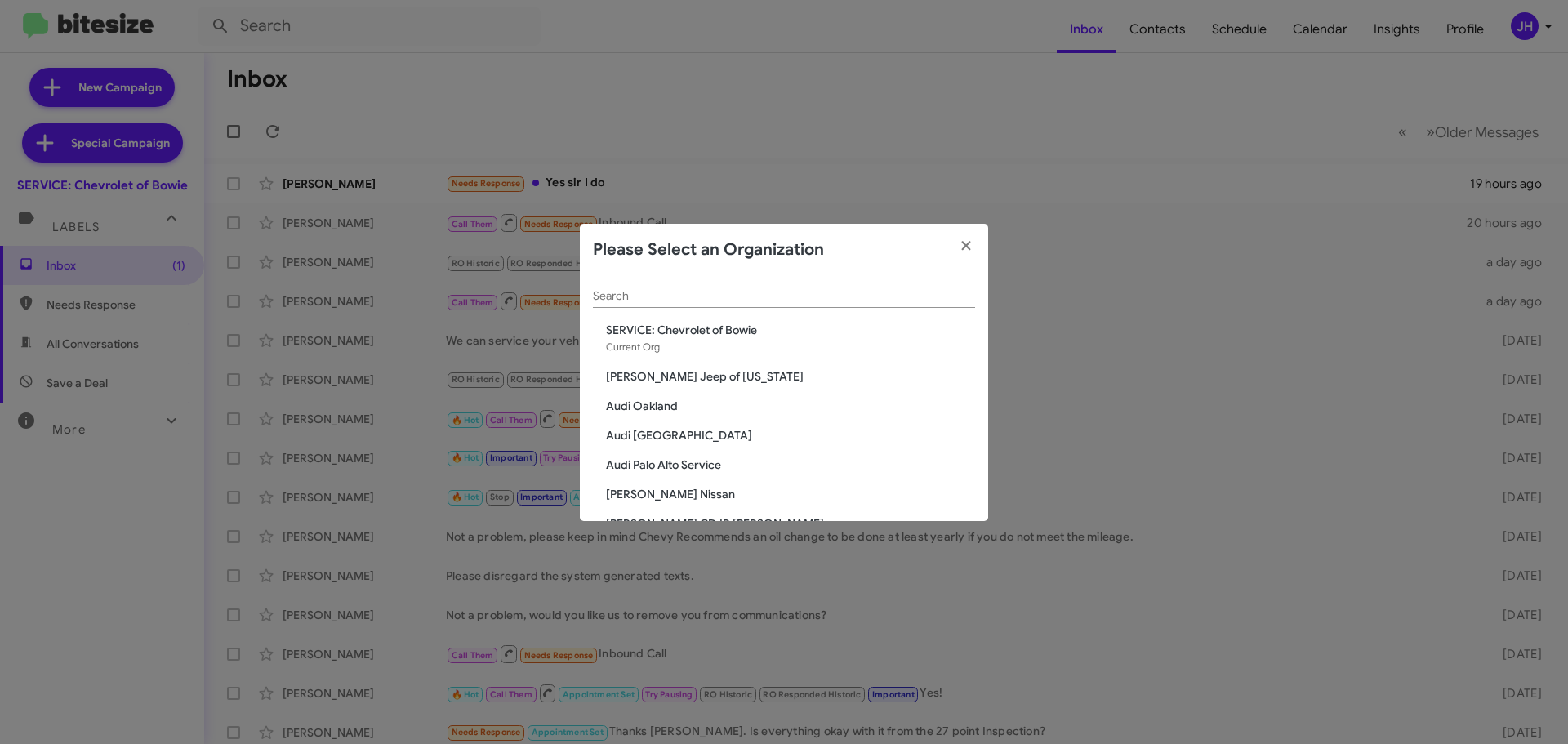
click at [652, 295] on input "Search" at bounding box center [784, 296] width 382 height 13
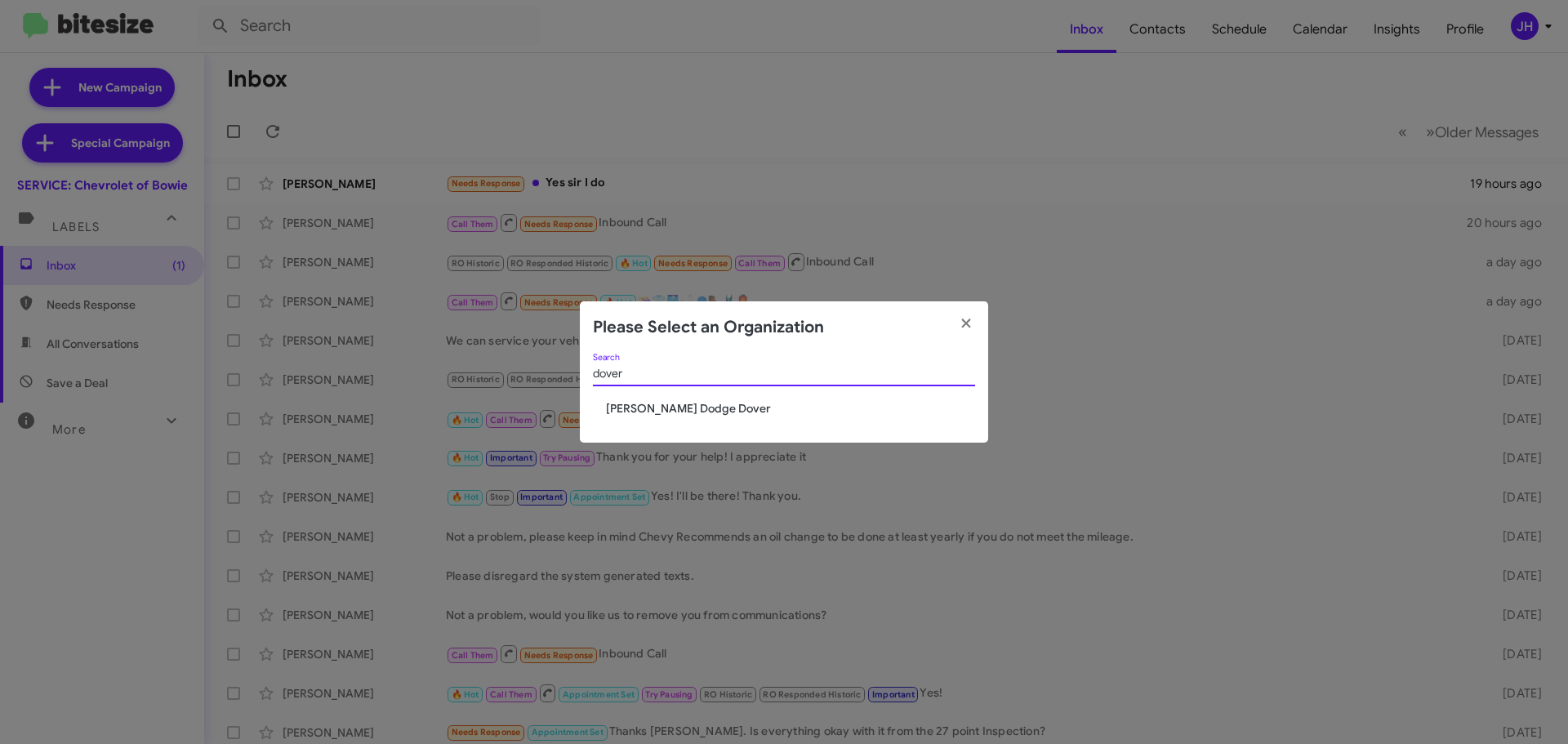
type input "dover"
click at [669, 403] on span "[PERSON_NAME] Dodge Dover" at bounding box center [791, 408] width 369 height 17
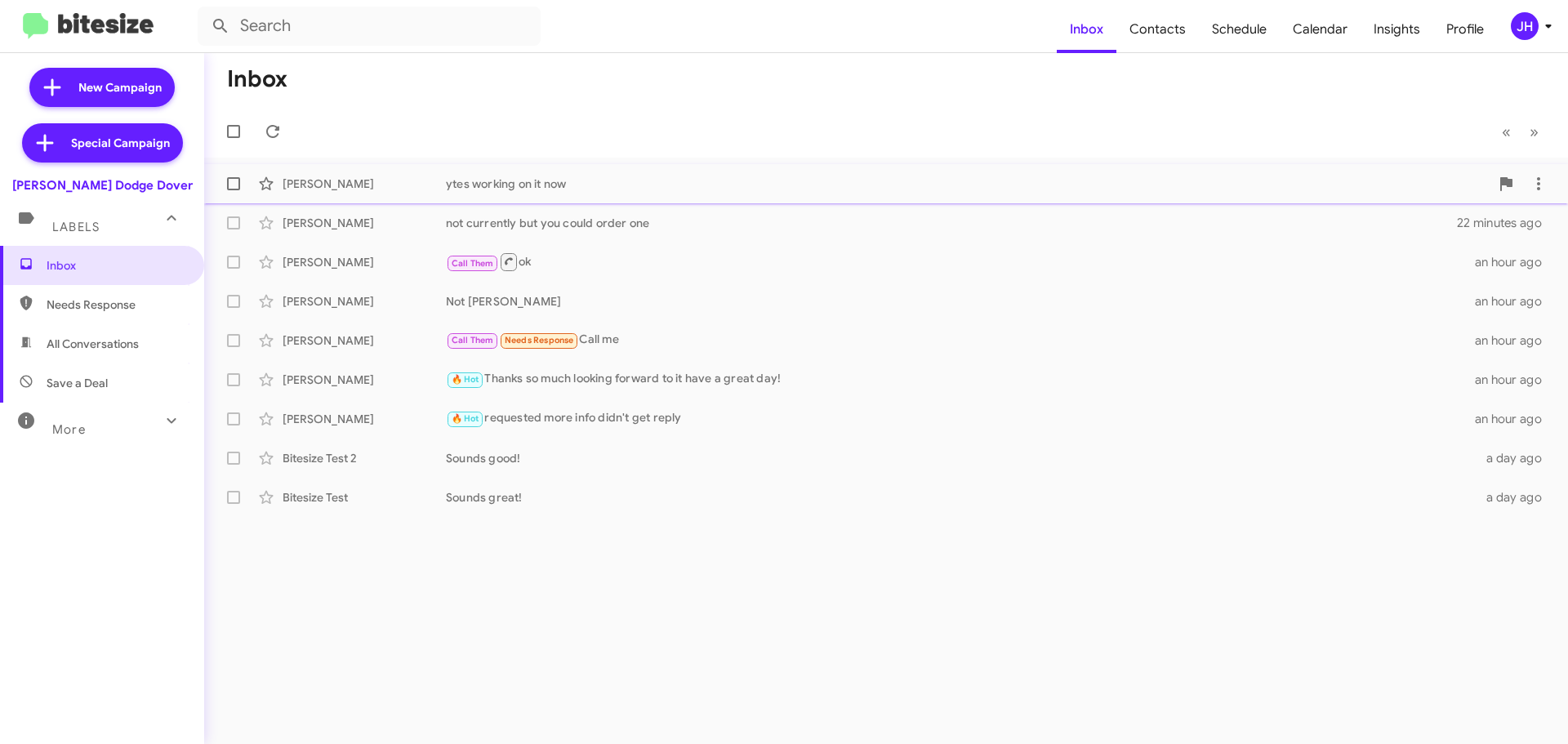
click at [598, 193] on div "[PERSON_NAME] ytes working on it now a few seconds ago" at bounding box center [886, 184] width 1338 height 33
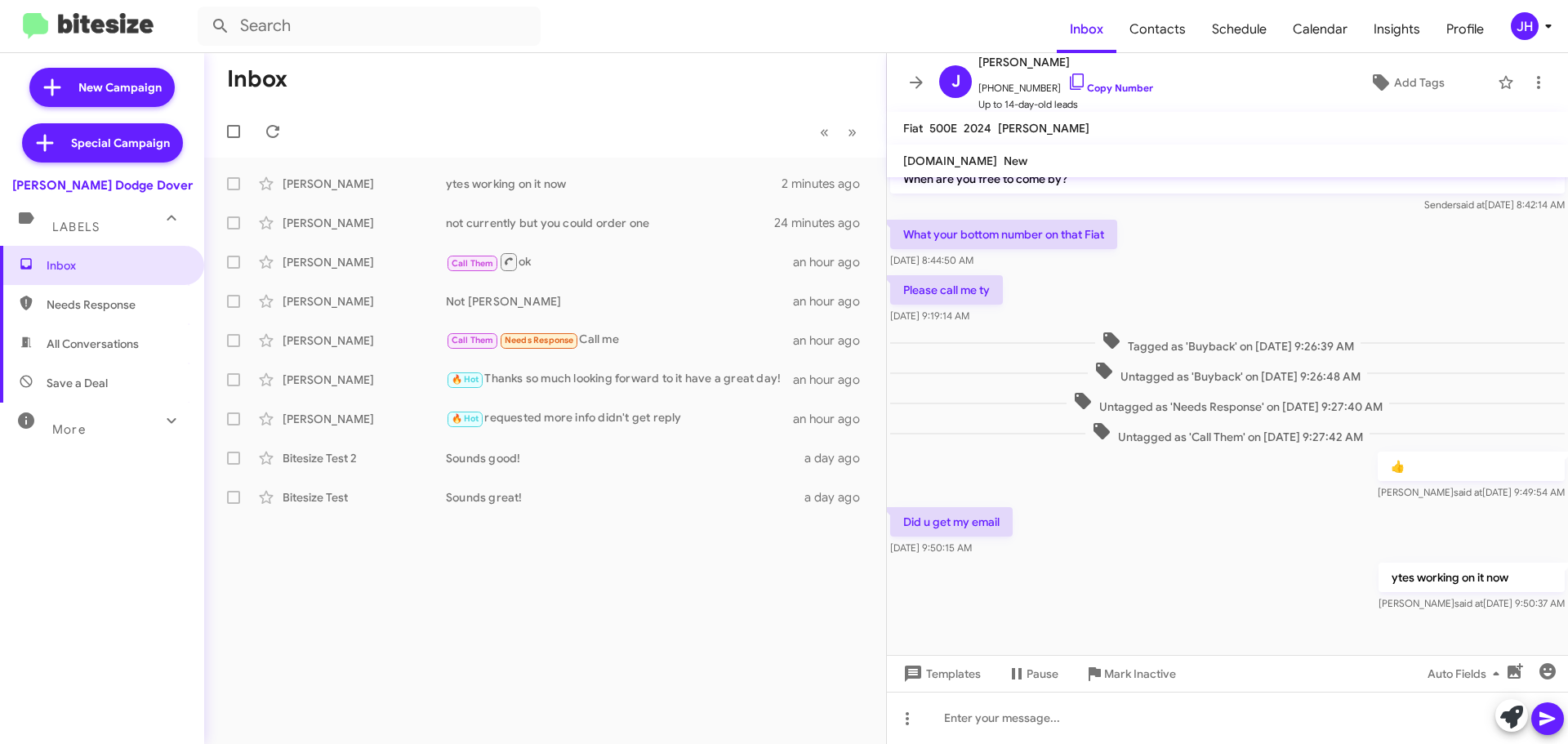
scroll to position [34, 0]
click at [919, 81] on icon at bounding box center [916, 82] width 20 height 20
